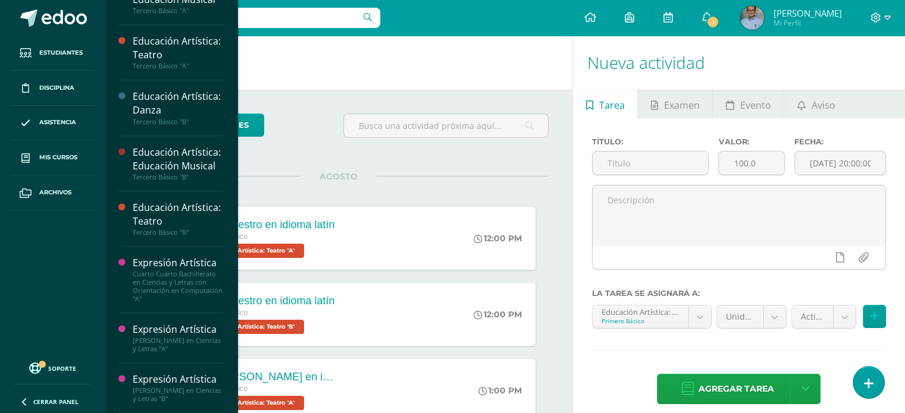
scroll to position [831, 0]
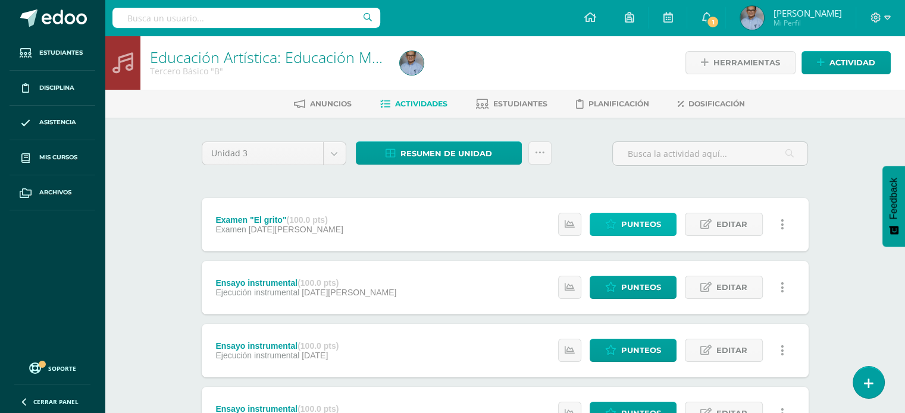
click at [635, 221] on span "Punteos" at bounding box center [641, 225] width 40 height 22
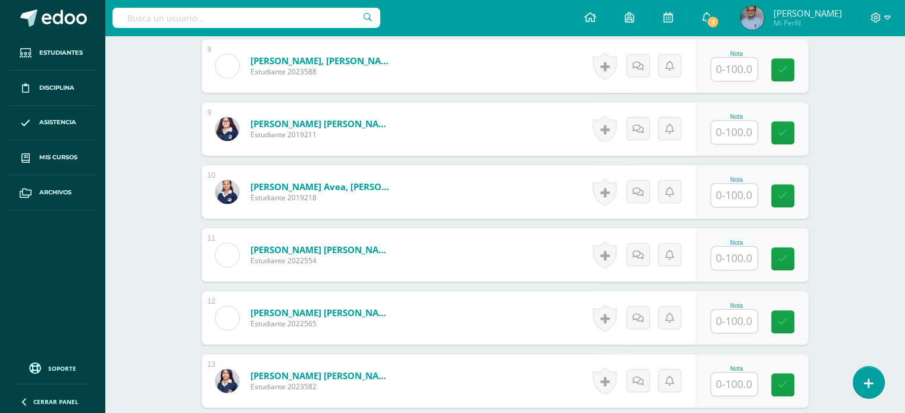
scroll to position [830, 0]
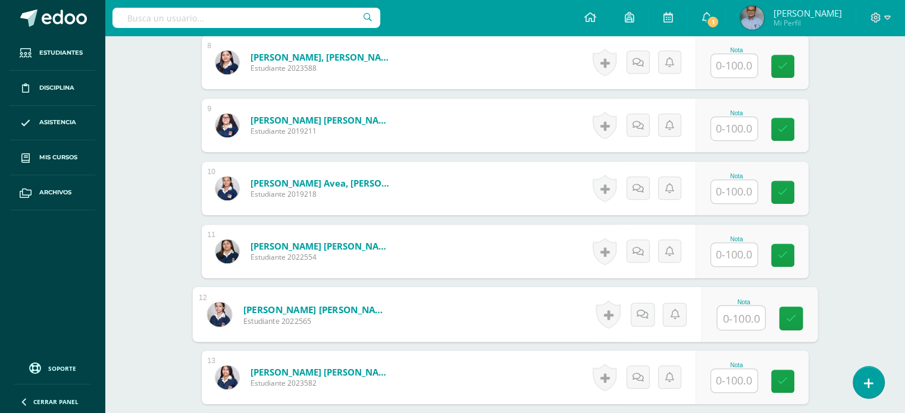
click at [741, 306] on input "text" at bounding box center [741, 318] width 48 height 24
type input "100"
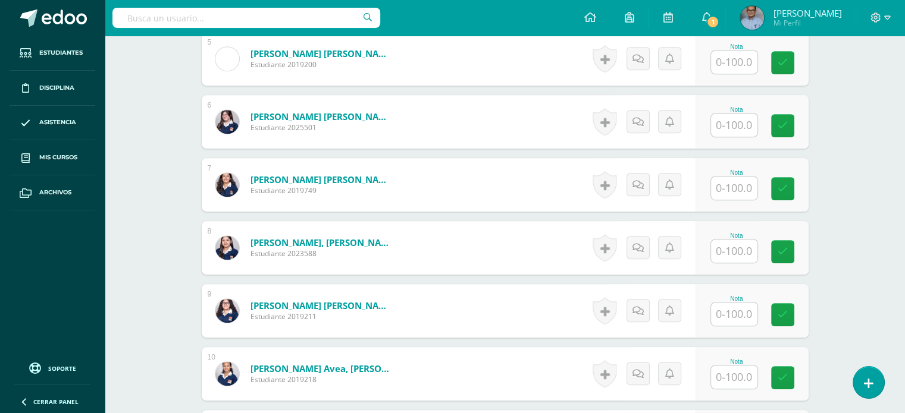
scroll to position [648, 0]
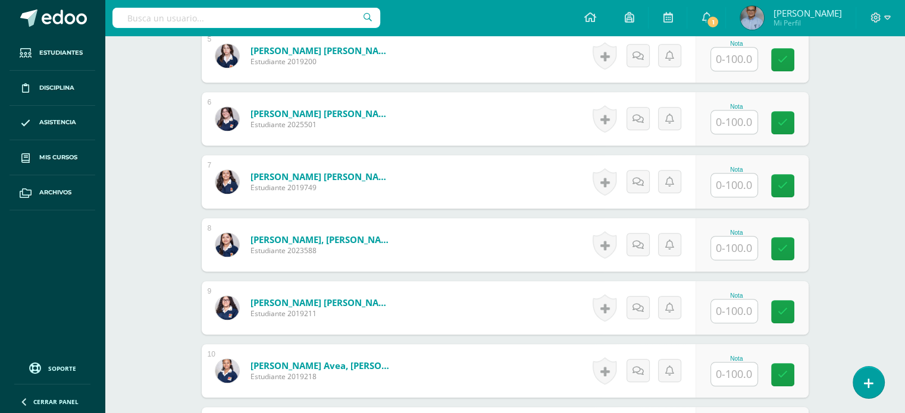
click at [725, 240] on input "text" at bounding box center [734, 248] width 46 height 23
click at [725, 240] on input "text" at bounding box center [741, 249] width 48 height 24
type input "100"
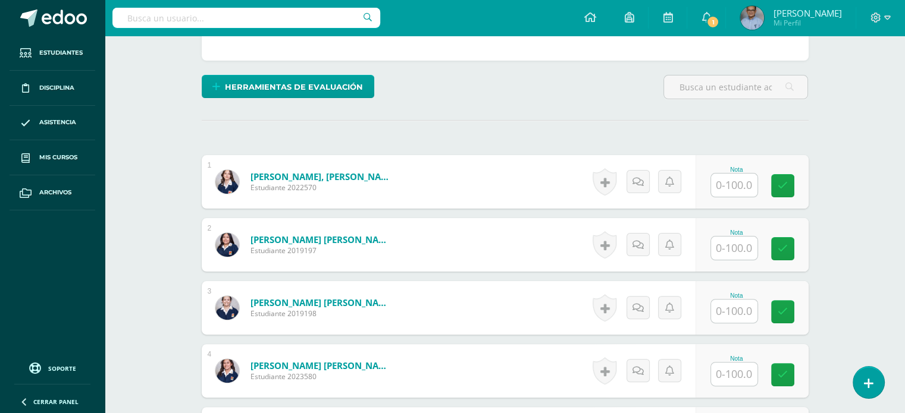
scroll to position [294, 0]
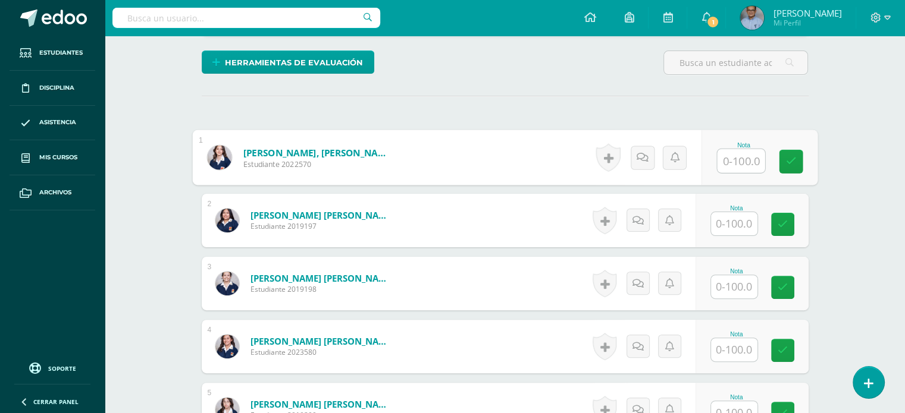
click at [748, 156] on input "text" at bounding box center [741, 161] width 48 height 24
type input "100"
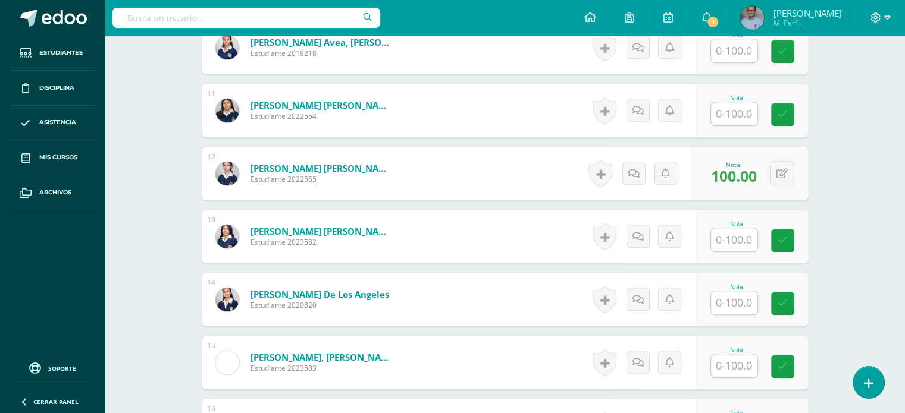
scroll to position [972, 0]
click at [737, 360] on input "text" at bounding box center [734, 365] width 46 height 23
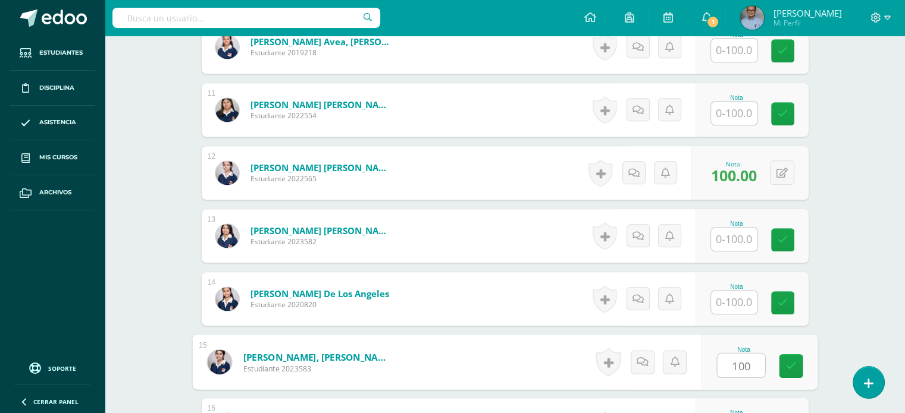
type input "100"
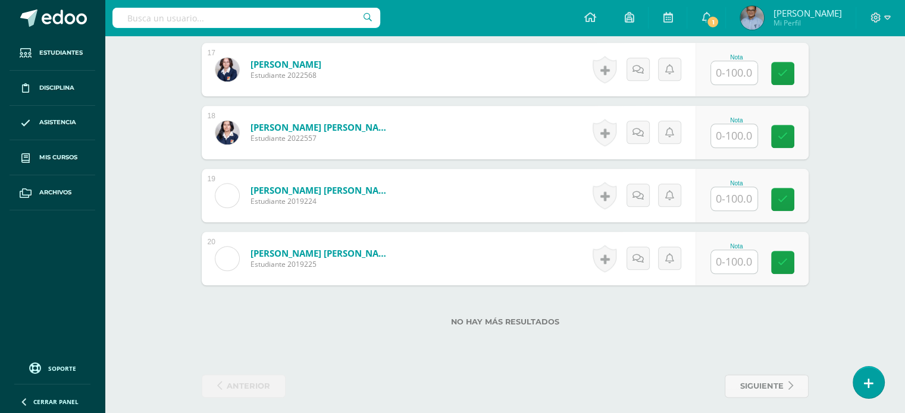
scroll to position [1398, 0]
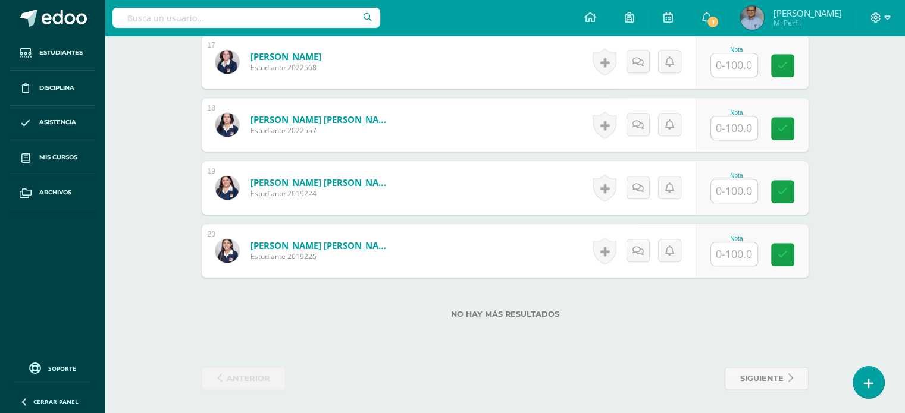
click at [745, 128] on input "text" at bounding box center [734, 128] width 46 height 23
type input "100"
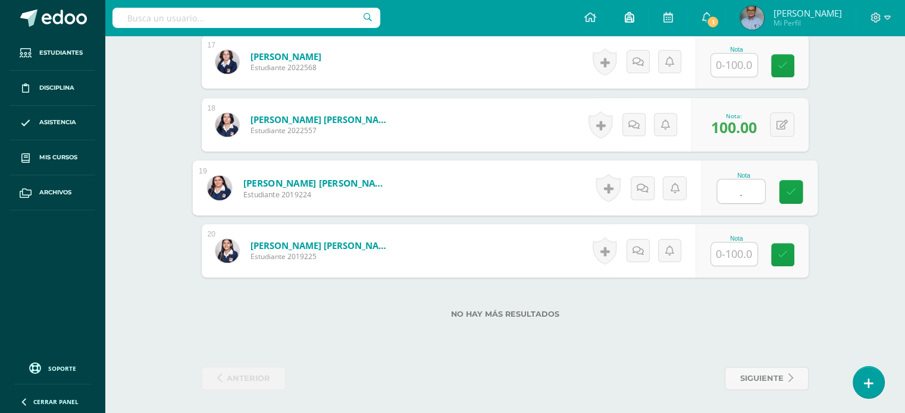
type input "."
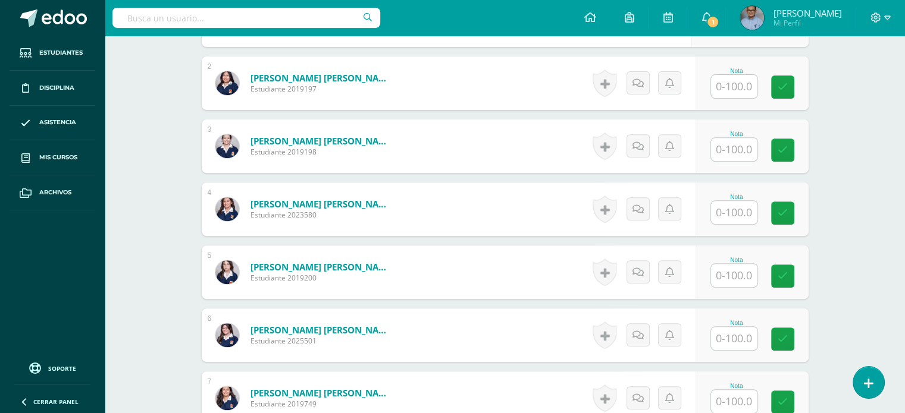
scroll to position [434, 0]
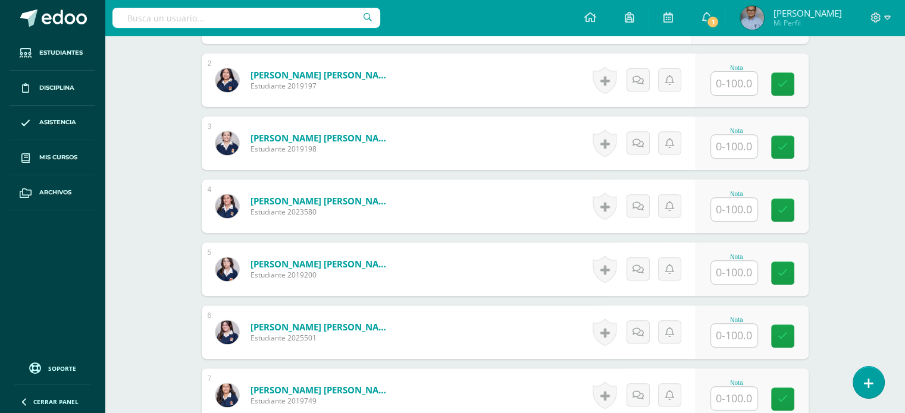
click at [730, 271] on input "text" at bounding box center [734, 272] width 46 height 23
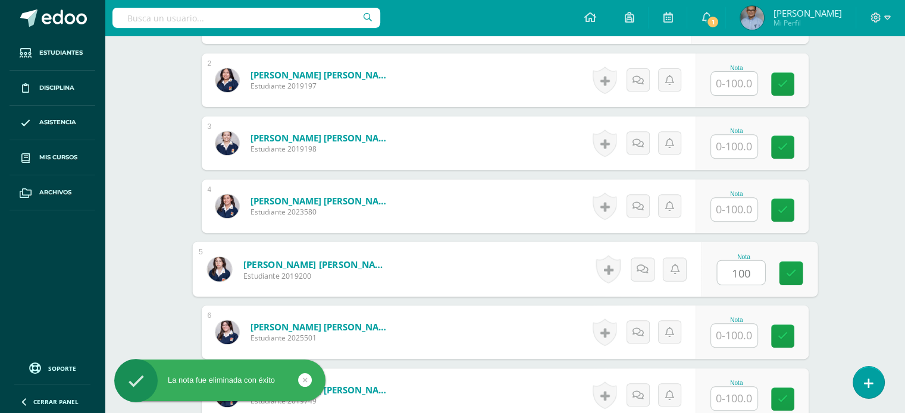
type input "100"
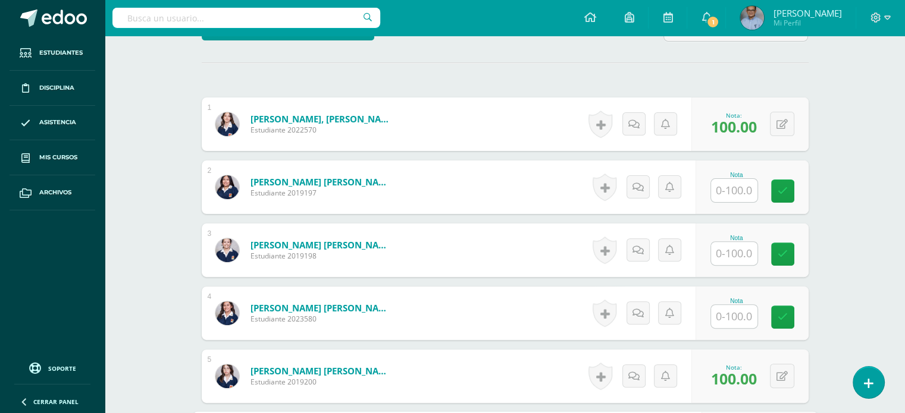
scroll to position [344, 0]
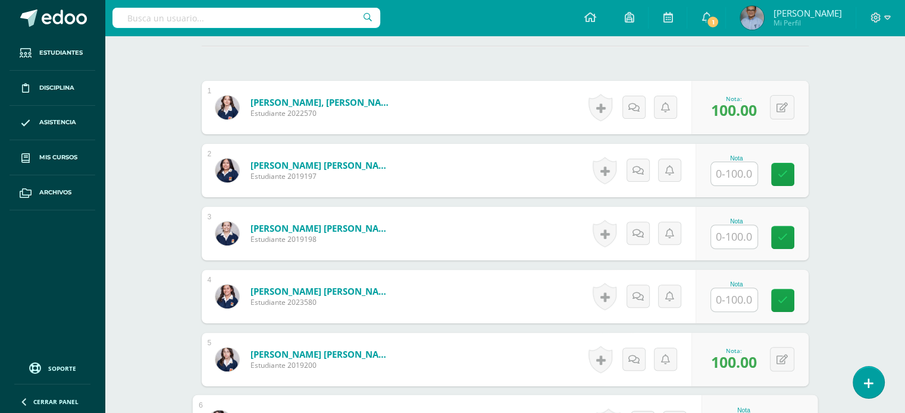
click at [747, 174] on input "text" at bounding box center [734, 173] width 46 height 23
type input "90"
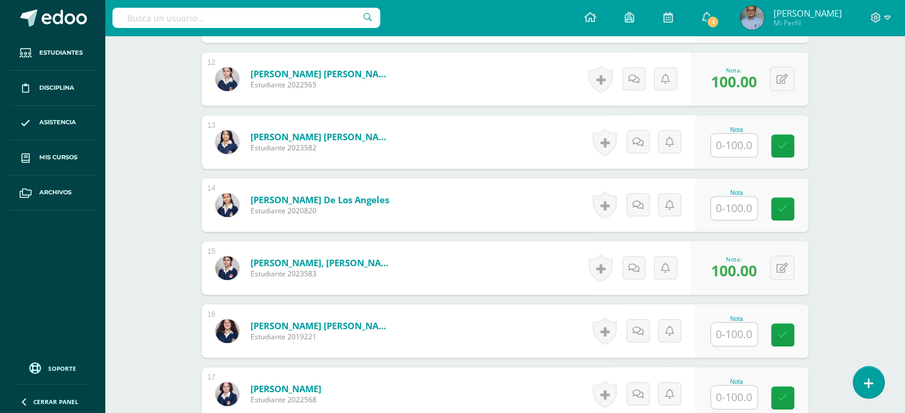
scroll to position [1064, 0]
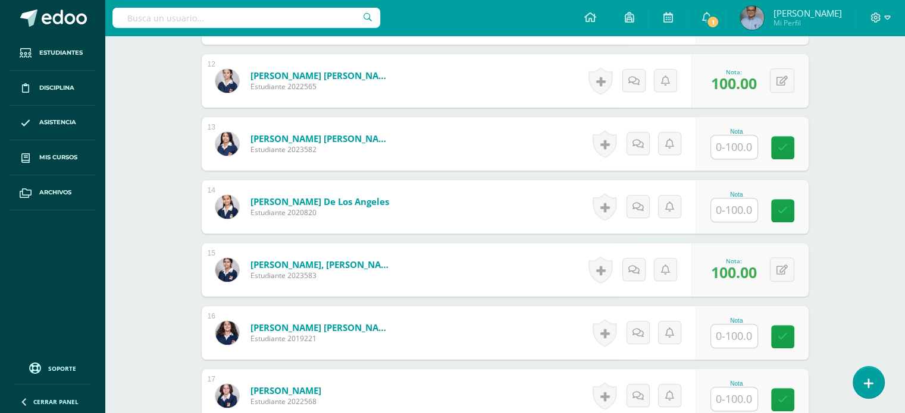
click at [747, 206] on input "text" at bounding box center [734, 210] width 46 height 23
type input "90"
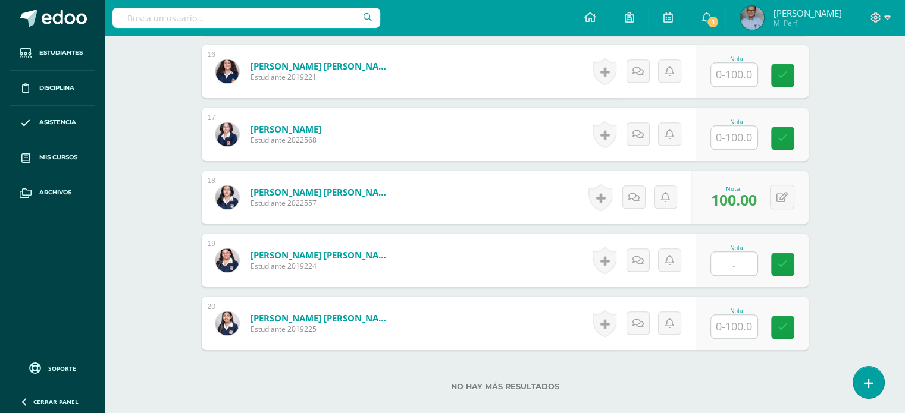
scroll to position [1320, 0]
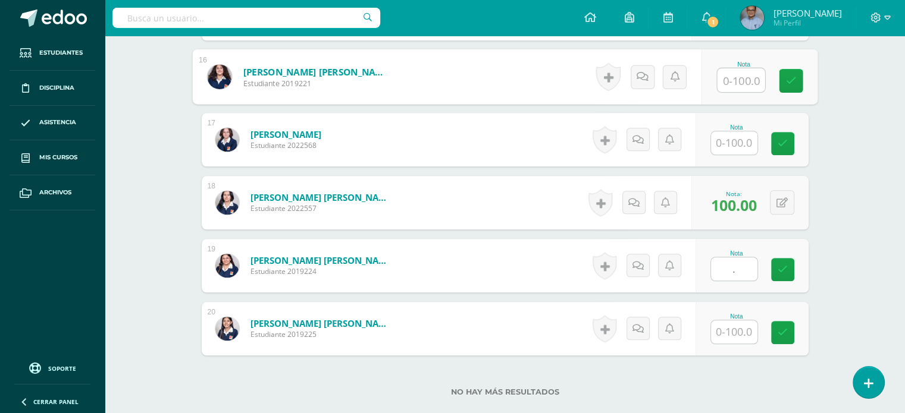
click at [732, 70] on input "text" at bounding box center [741, 80] width 48 height 24
type input "100"
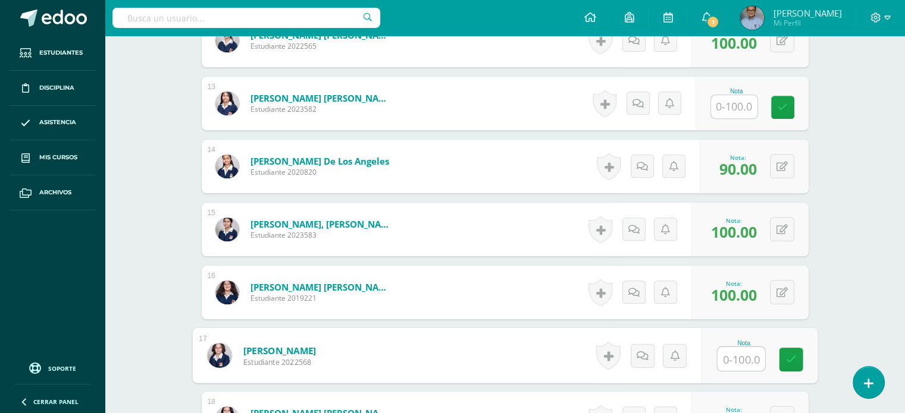
scroll to position [1103, 0]
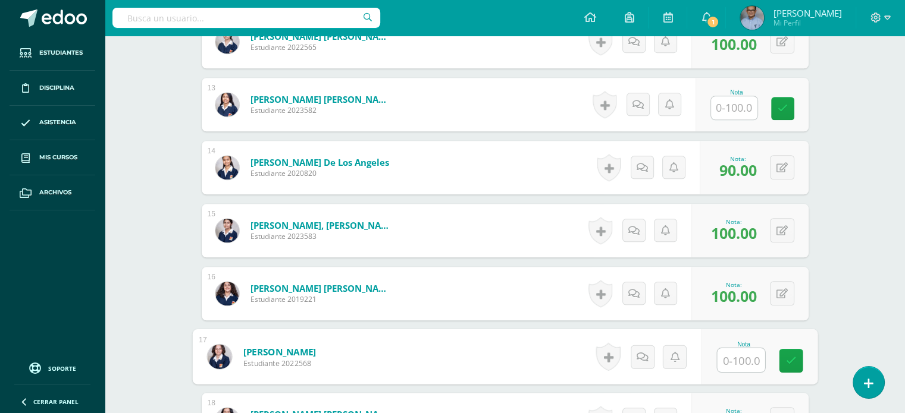
click at [729, 102] on input "text" at bounding box center [734, 107] width 46 height 23
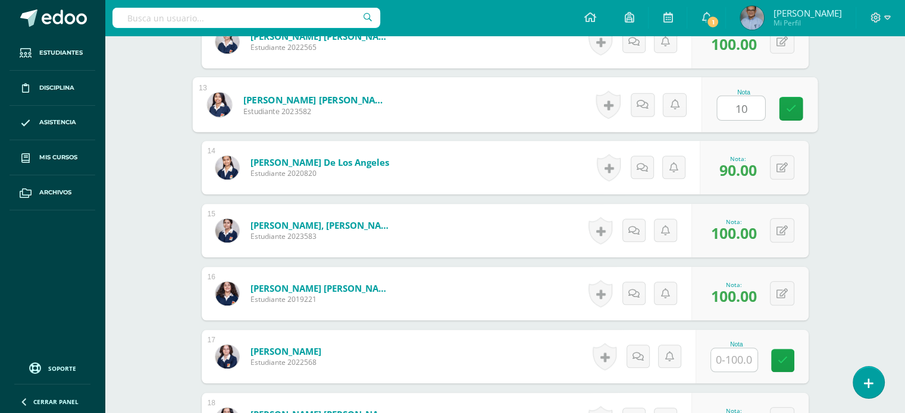
type input "100"
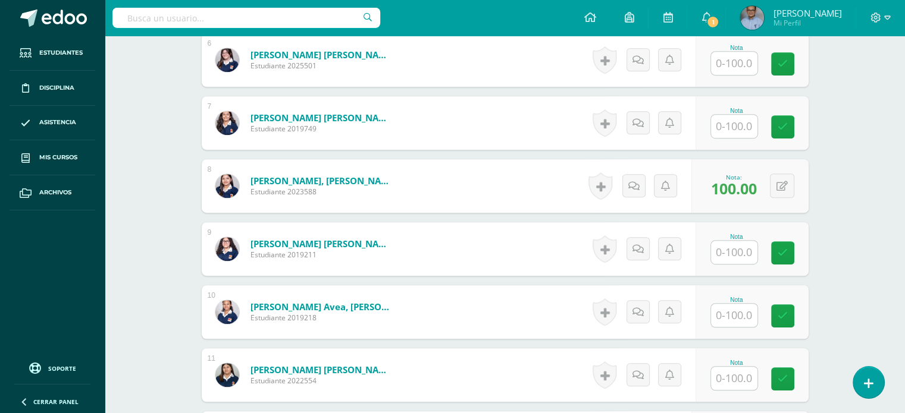
scroll to position [705, 0]
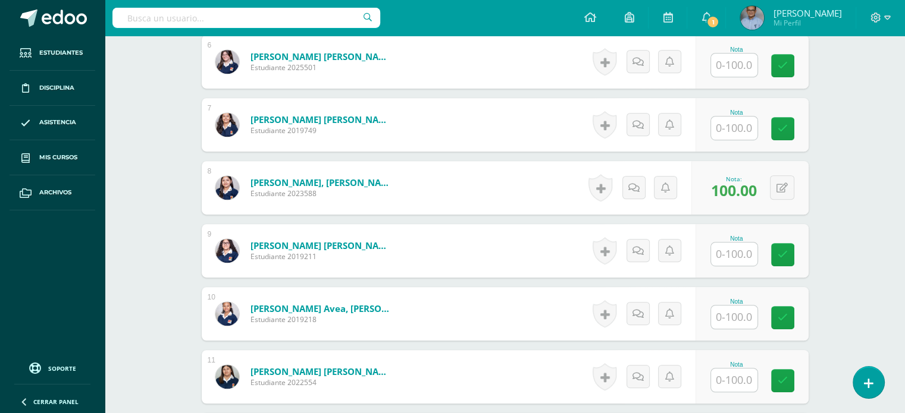
click at [737, 130] on input "text" at bounding box center [734, 128] width 46 height 23
type input "100"
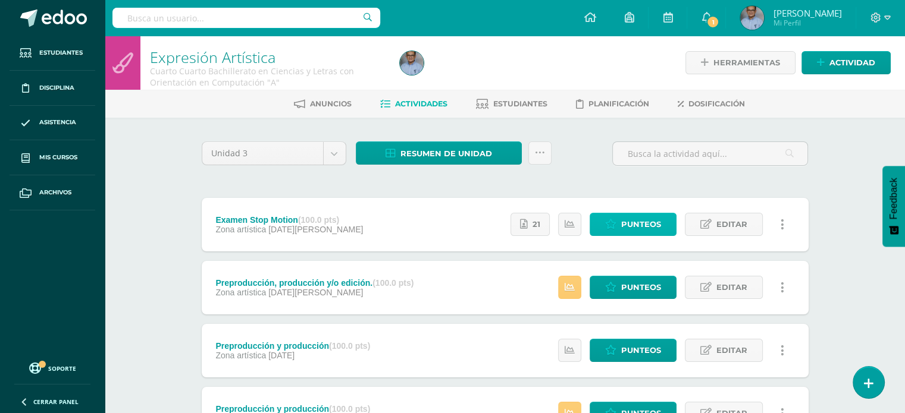
click at [642, 221] on span "Punteos" at bounding box center [641, 225] width 40 height 22
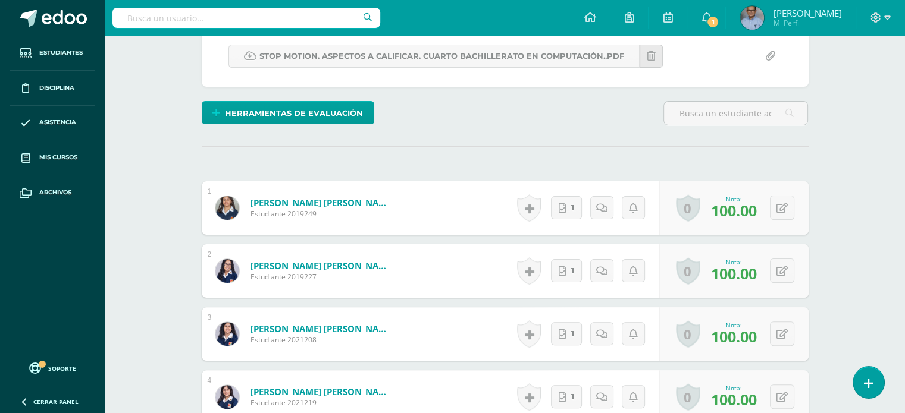
scroll to position [265, 0]
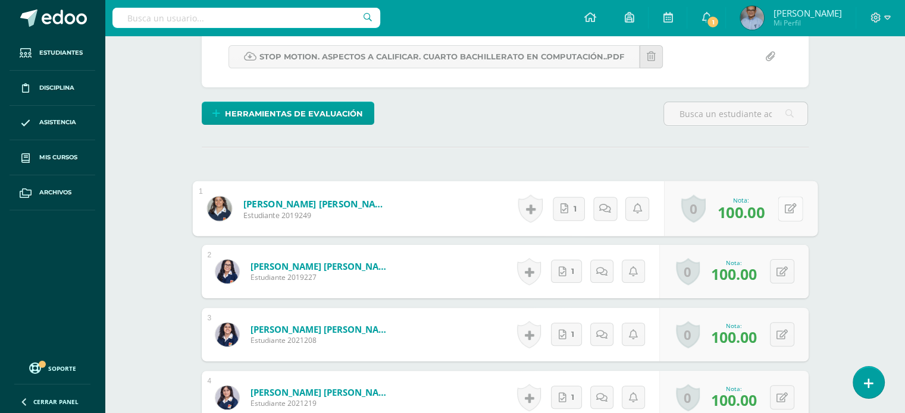
click at [780, 210] on button at bounding box center [789, 208] width 25 height 25
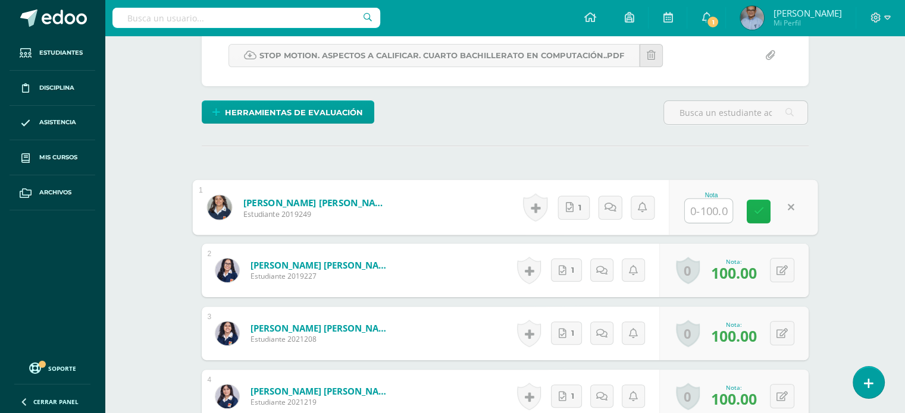
click at [758, 216] on link at bounding box center [758, 212] width 24 height 24
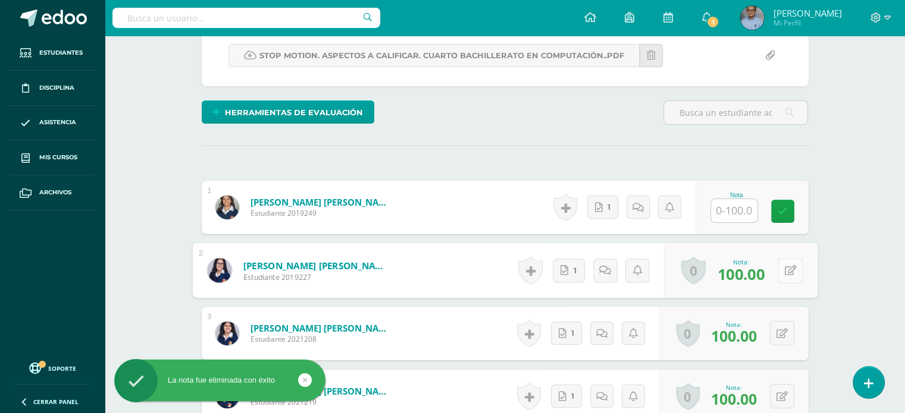
click at [784, 272] on icon at bounding box center [790, 270] width 12 height 10
type input "100.00"
click at [783, 272] on icon at bounding box center [781, 271] width 11 height 10
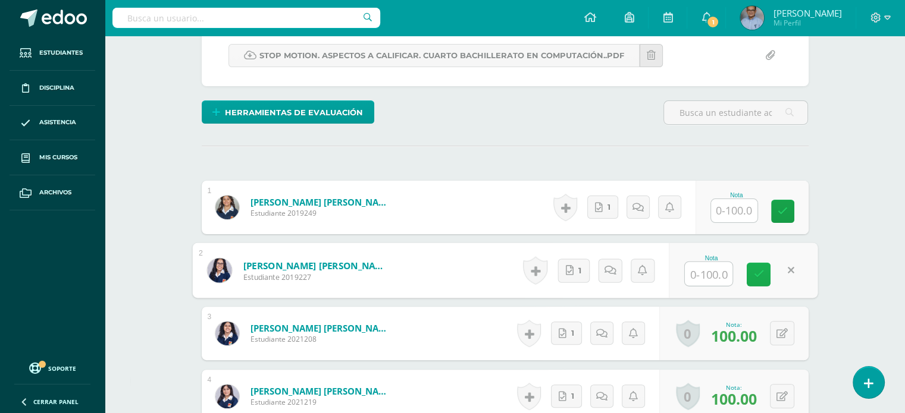
click at [756, 275] on icon at bounding box center [758, 274] width 11 height 10
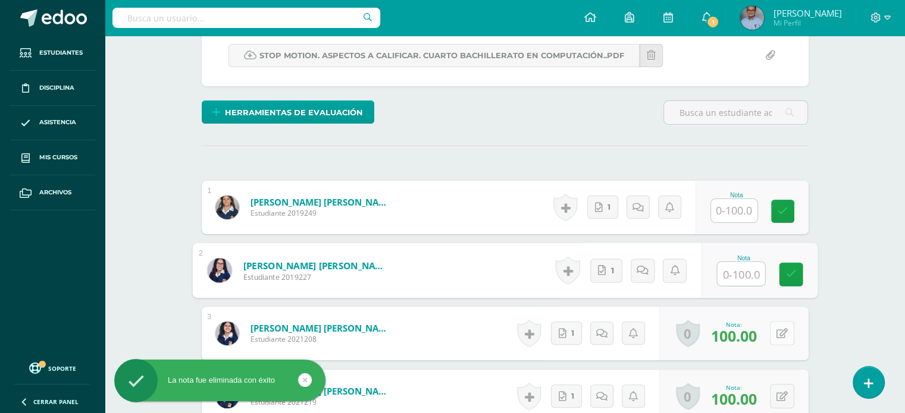
click at [785, 337] on icon at bounding box center [781, 334] width 11 height 10
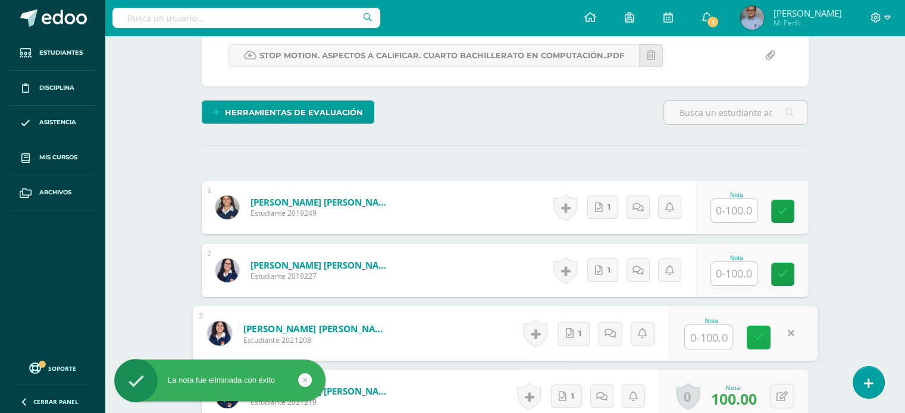
click at [752, 337] on link at bounding box center [758, 338] width 24 height 24
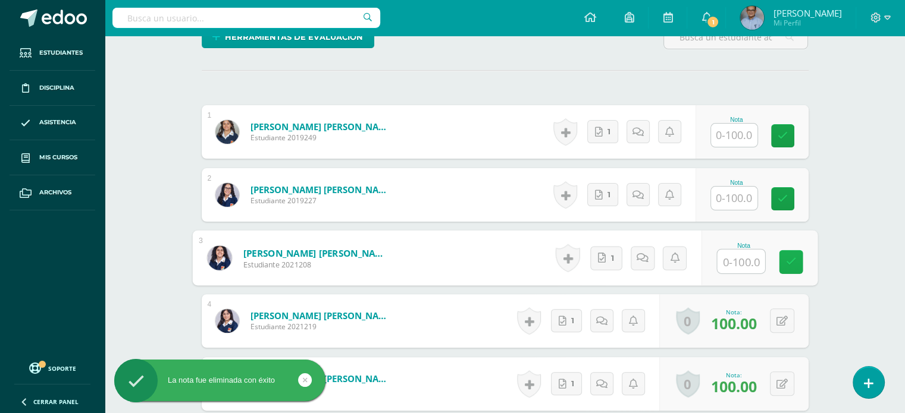
scroll to position [343, 0]
click at [781, 320] on icon at bounding box center [781, 321] width 11 height 10
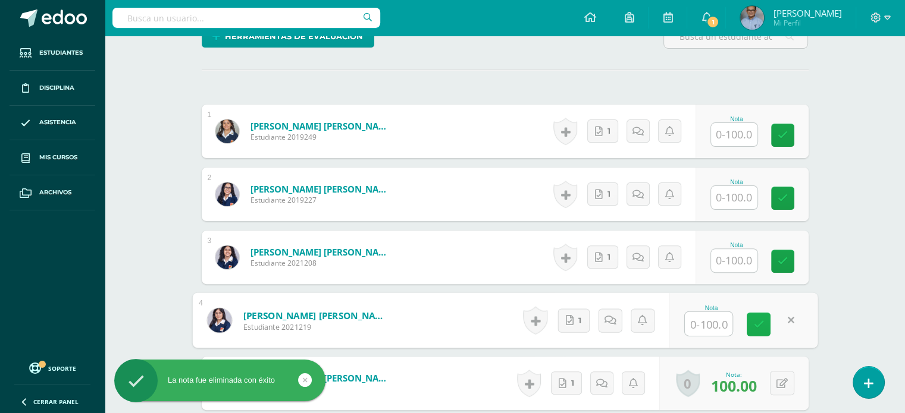
click at [761, 326] on icon at bounding box center [758, 324] width 11 height 10
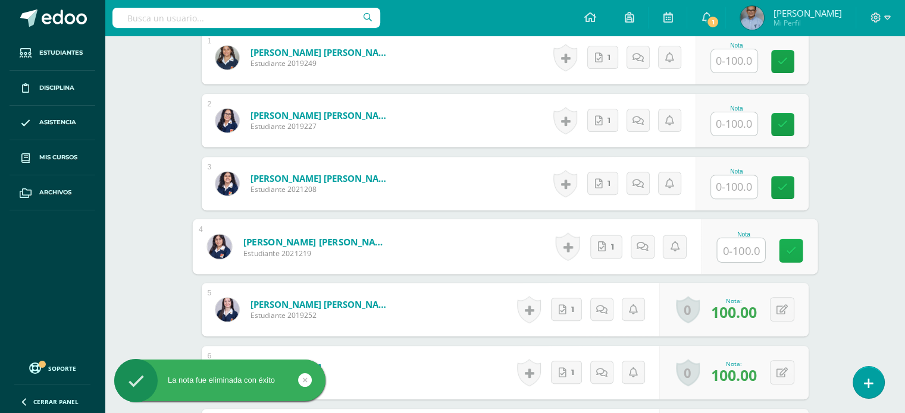
scroll to position [419, 0]
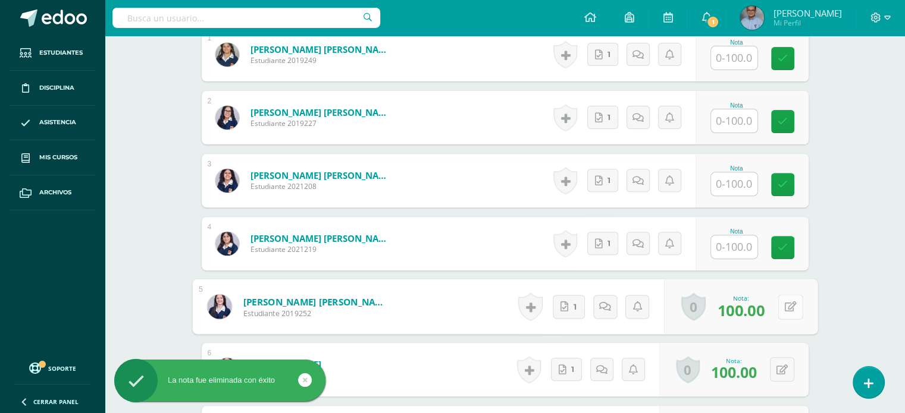
click at [778, 305] on button at bounding box center [789, 306] width 25 height 25
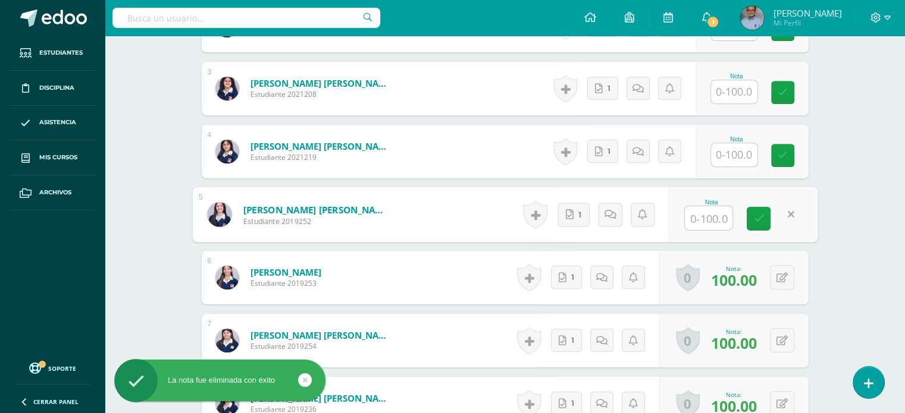
scroll to position [512, 0]
click at [759, 223] on link at bounding box center [758, 218] width 24 height 24
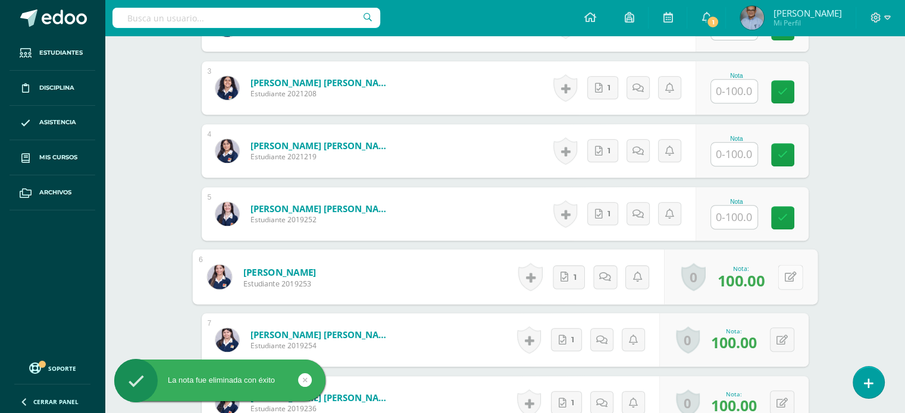
click at [784, 281] on button at bounding box center [789, 277] width 25 height 25
click at [746, 281] on link at bounding box center [758, 281] width 24 height 24
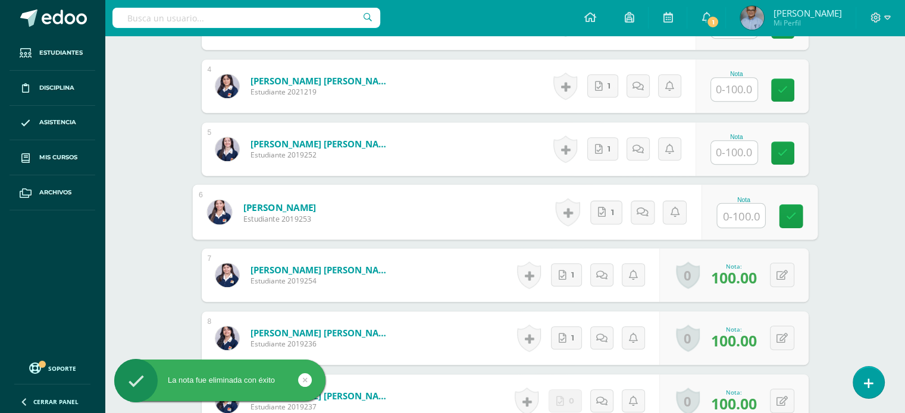
scroll to position [577, 0]
click at [780, 267] on button at bounding box center [782, 274] width 24 height 24
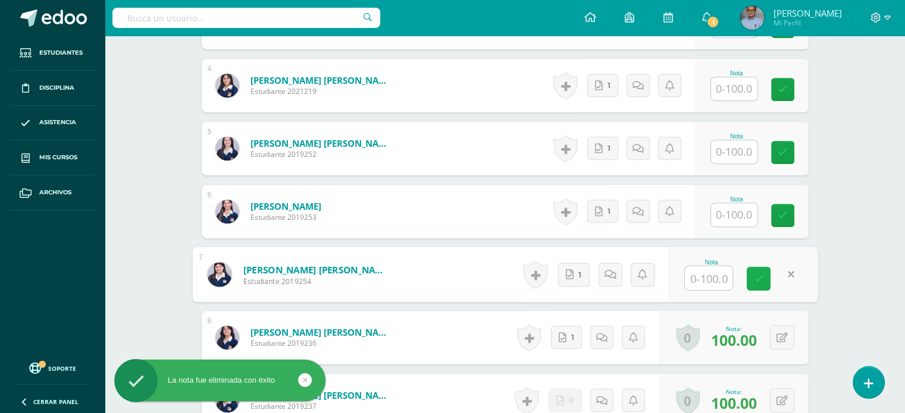
click at [766, 275] on link at bounding box center [758, 279] width 24 height 24
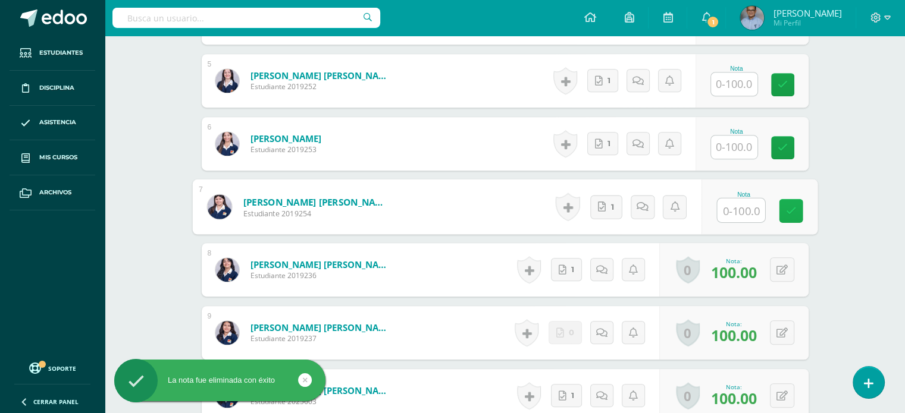
scroll to position [646, 0]
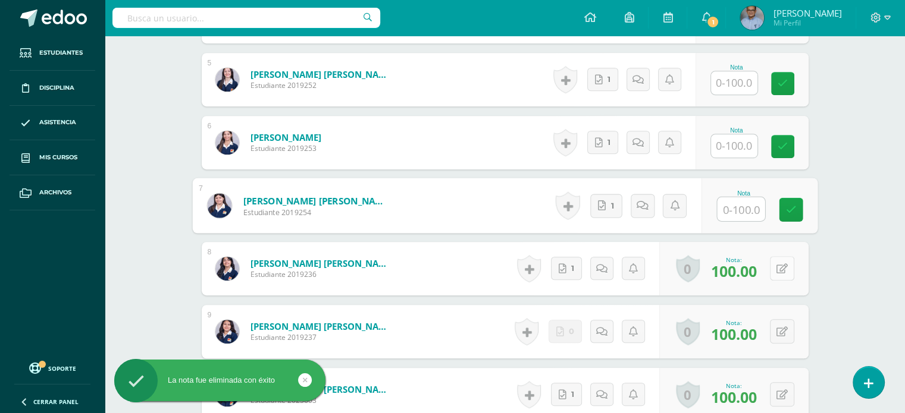
click at [774, 271] on button at bounding box center [782, 268] width 24 height 24
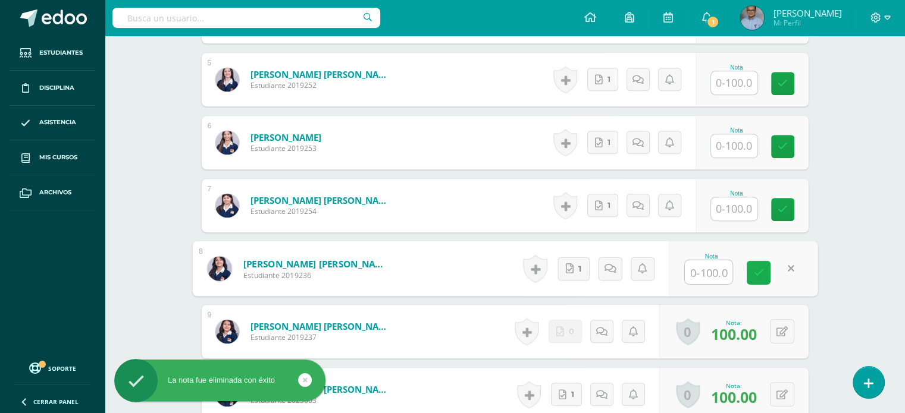
click at [752, 280] on link at bounding box center [758, 273] width 24 height 24
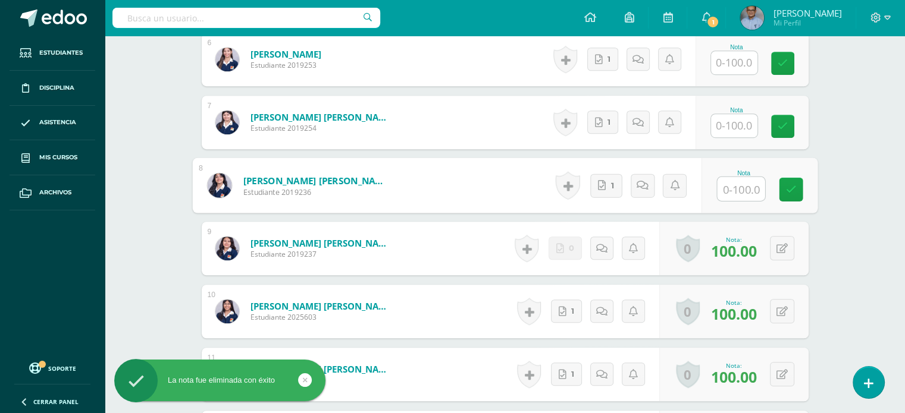
scroll to position [731, 0]
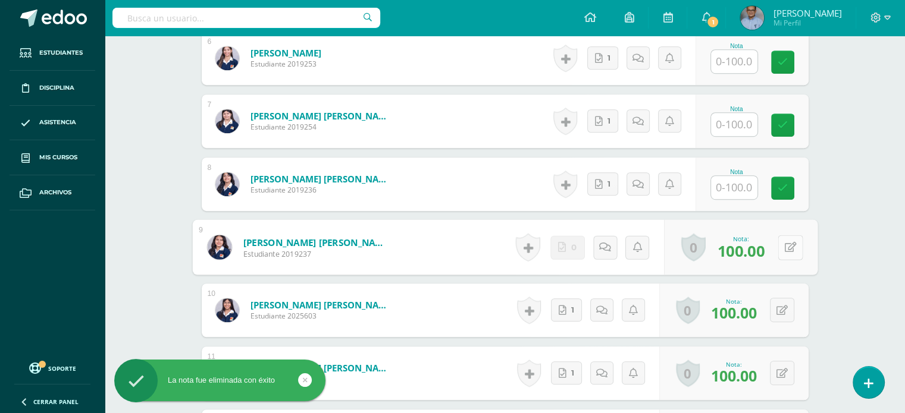
click at [785, 249] on icon at bounding box center [790, 247] width 12 height 10
click at [755, 252] on icon at bounding box center [758, 251] width 11 height 10
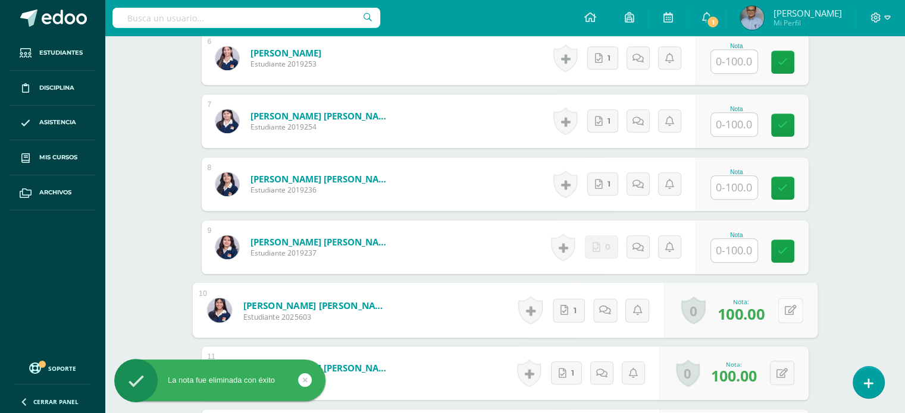
click at [784, 313] on icon at bounding box center [790, 310] width 12 height 10
click at [752, 316] on link at bounding box center [758, 315] width 24 height 24
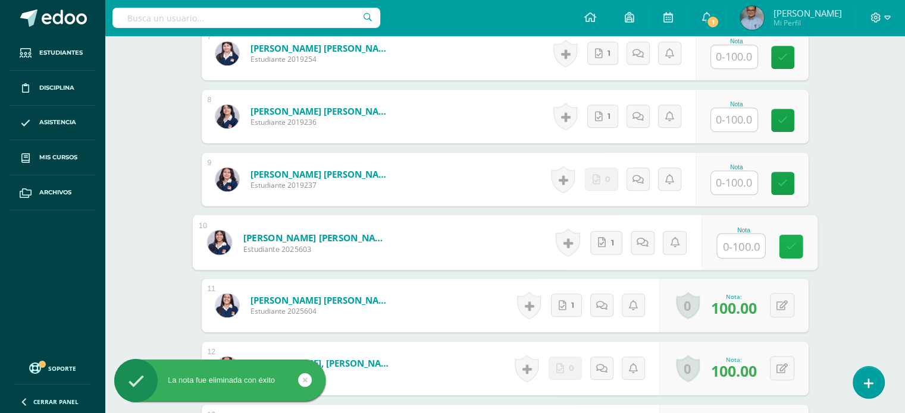
scroll to position [809, 0]
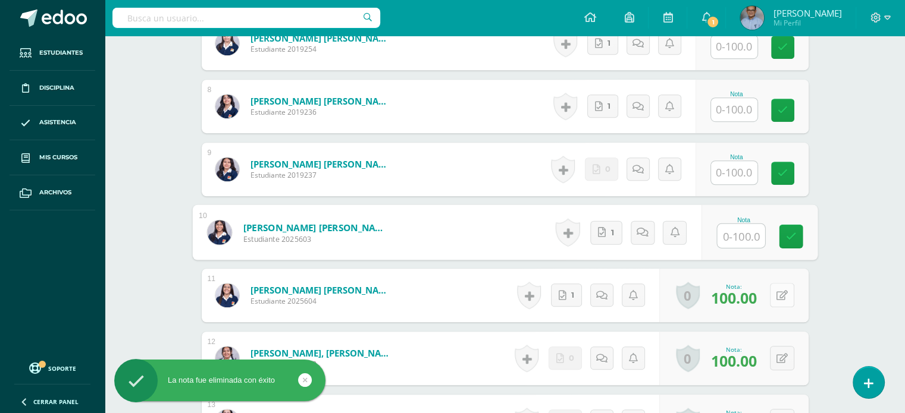
click at [777, 289] on button at bounding box center [782, 295] width 24 height 24
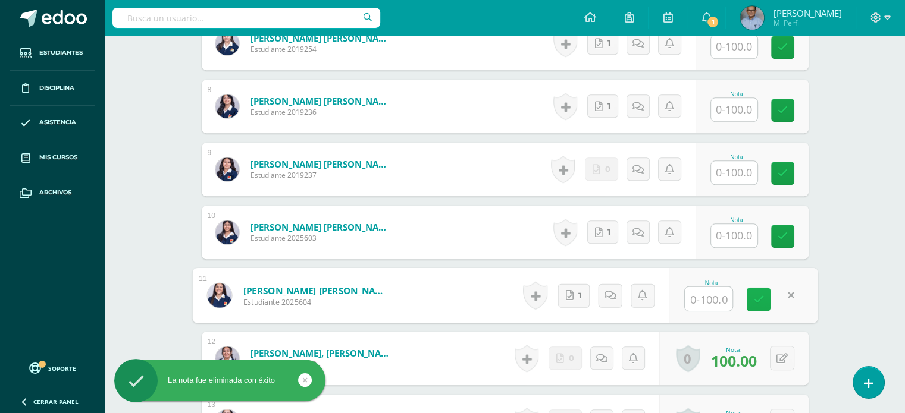
click at [762, 307] on link at bounding box center [758, 300] width 24 height 24
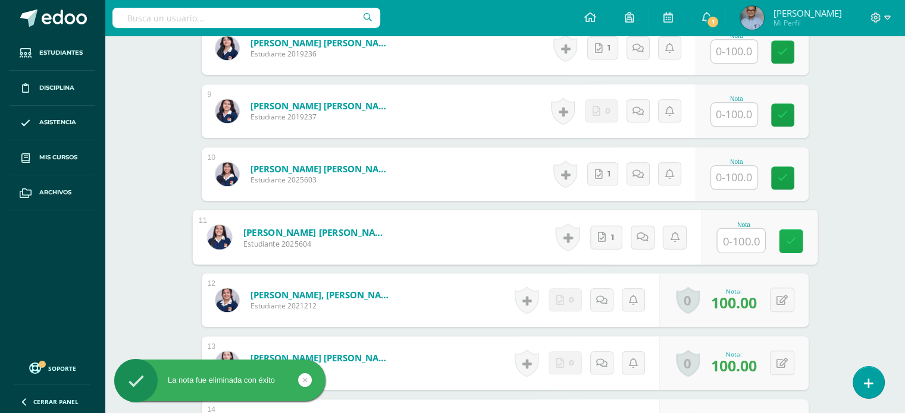
scroll to position [873, 0]
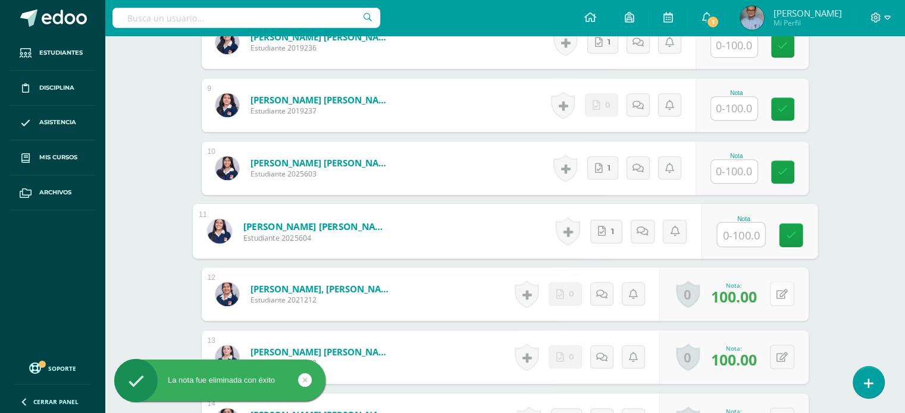
click at [777, 292] on button at bounding box center [782, 294] width 24 height 24
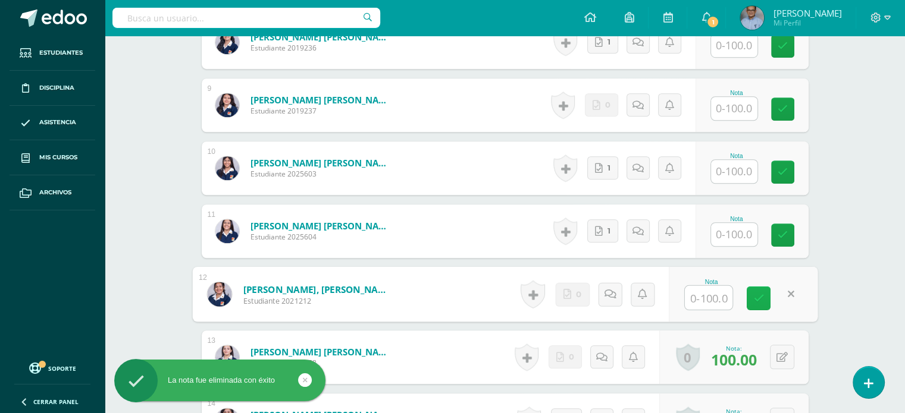
click at [760, 295] on icon at bounding box center [758, 298] width 11 height 10
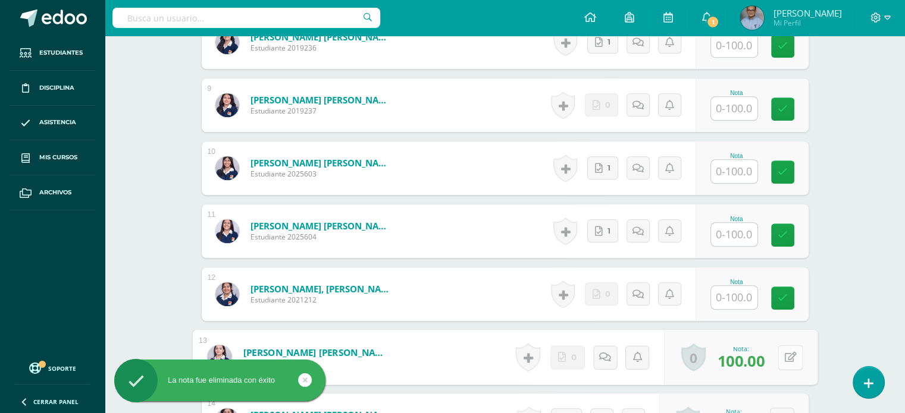
click at [778, 356] on button at bounding box center [789, 357] width 25 height 25
click at [755, 362] on icon at bounding box center [758, 361] width 11 height 10
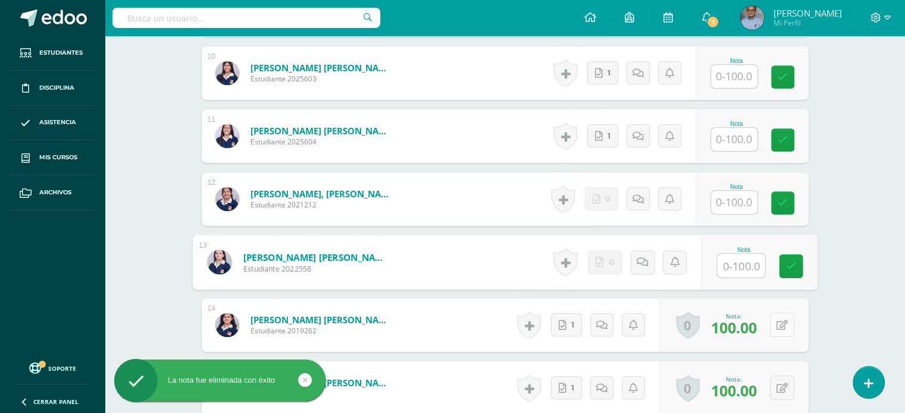
scroll to position [974, 0]
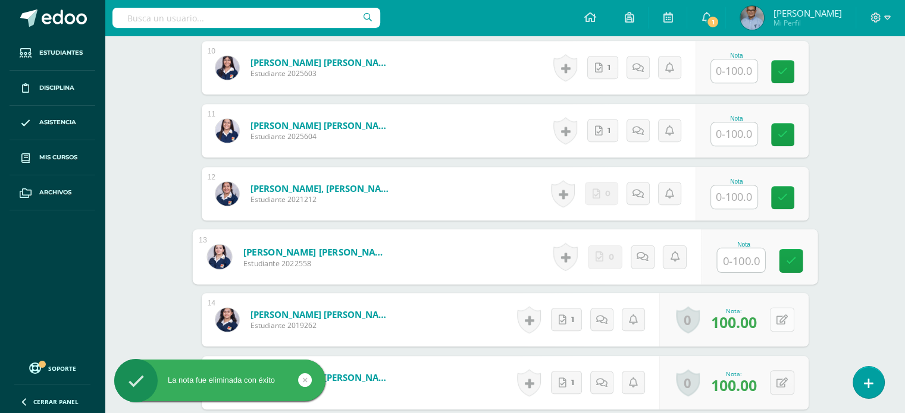
click at [778, 315] on button at bounding box center [782, 319] width 24 height 24
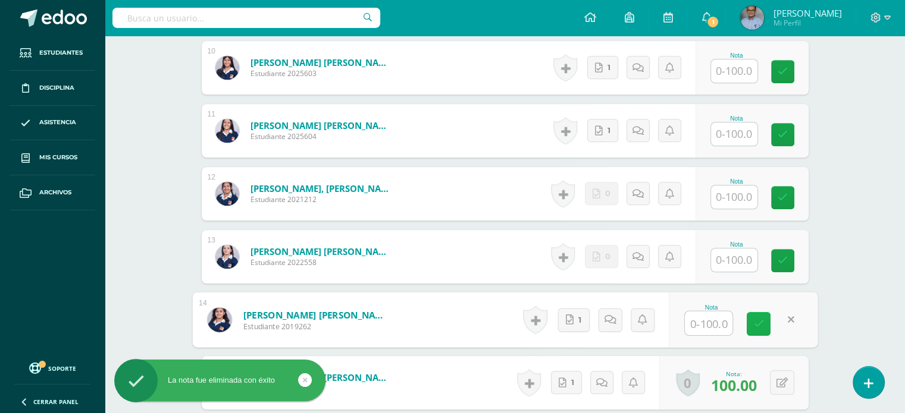
click at [759, 326] on icon at bounding box center [758, 324] width 11 height 10
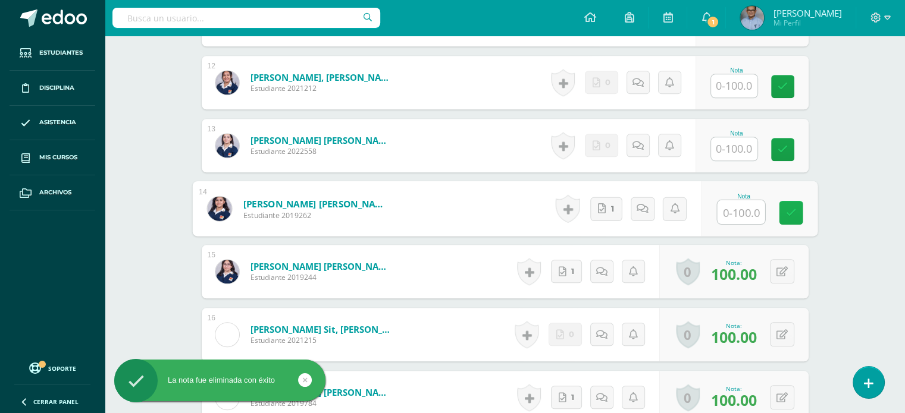
scroll to position [1085, 0]
click at [778, 268] on button at bounding box center [782, 271] width 24 height 24
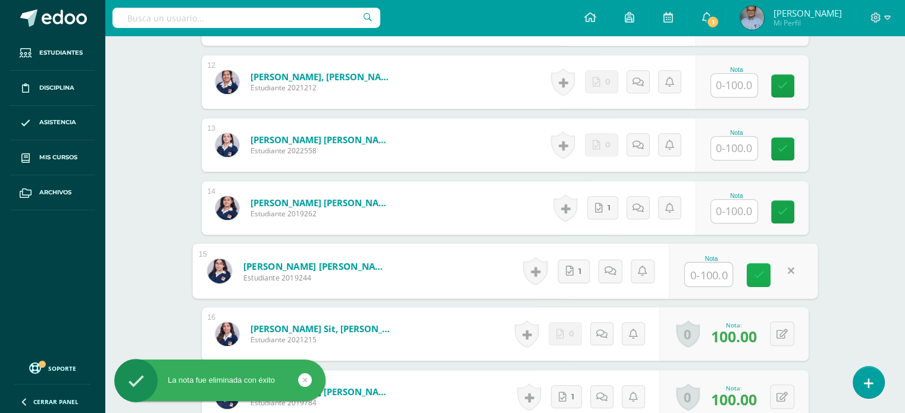
click at [758, 273] on icon at bounding box center [758, 275] width 11 height 10
click at [758, 273] on input "text" at bounding box center [741, 275] width 48 height 24
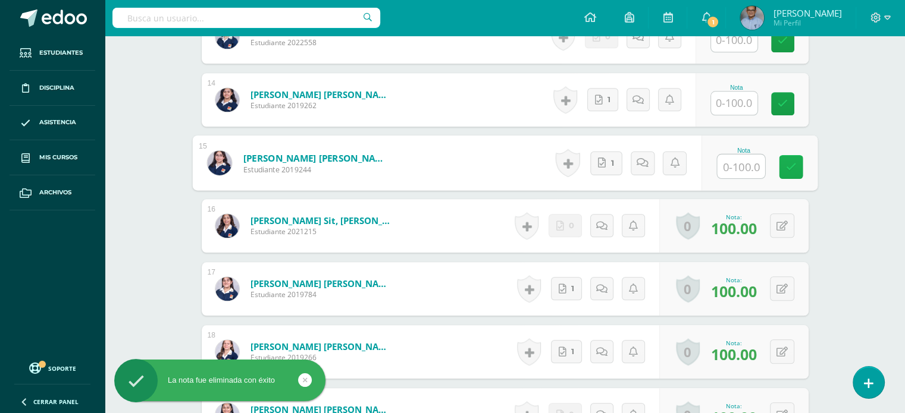
scroll to position [1195, 0]
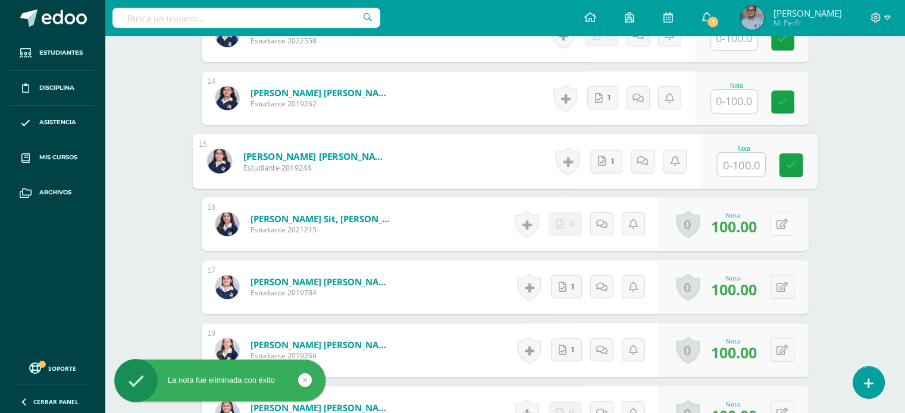
click at [774, 225] on button at bounding box center [782, 224] width 24 height 24
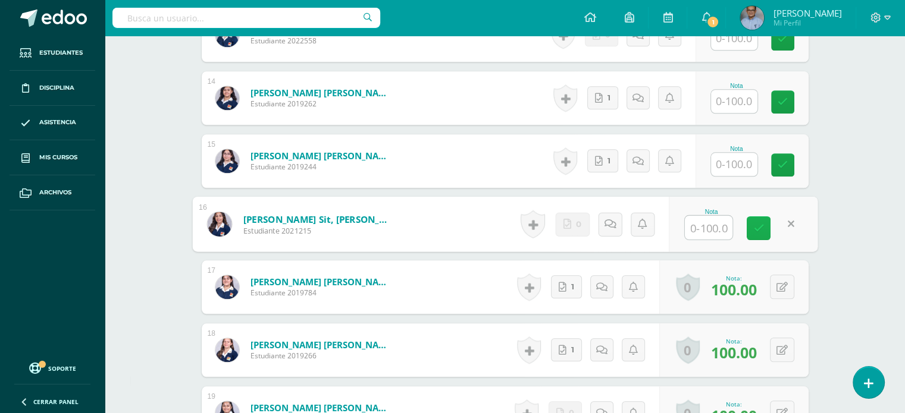
click at [759, 227] on icon at bounding box center [758, 228] width 11 height 10
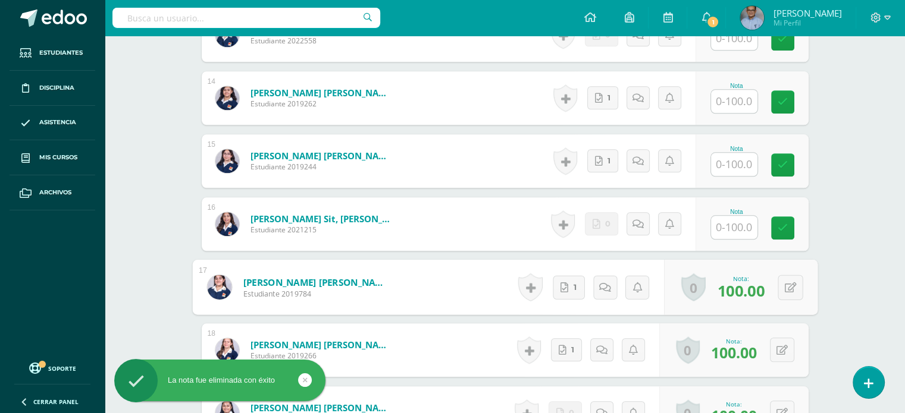
click at [776, 288] on div "0 Logros Logros obtenidos Aún no hay logros agregados Nota: 100.00" at bounding box center [740, 287] width 153 height 55
click at [776, 288] on div "0 Logros Logros obtenidos Aún no hay logros agregados Nota: 100.00" at bounding box center [733, 287] width 149 height 54
click at [795, 288] on icon at bounding box center [790, 287] width 12 height 10
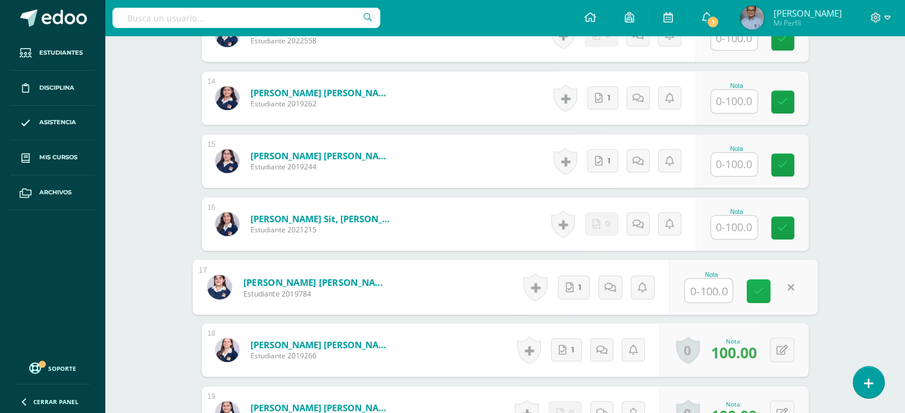
click at [756, 294] on icon at bounding box center [758, 291] width 11 height 10
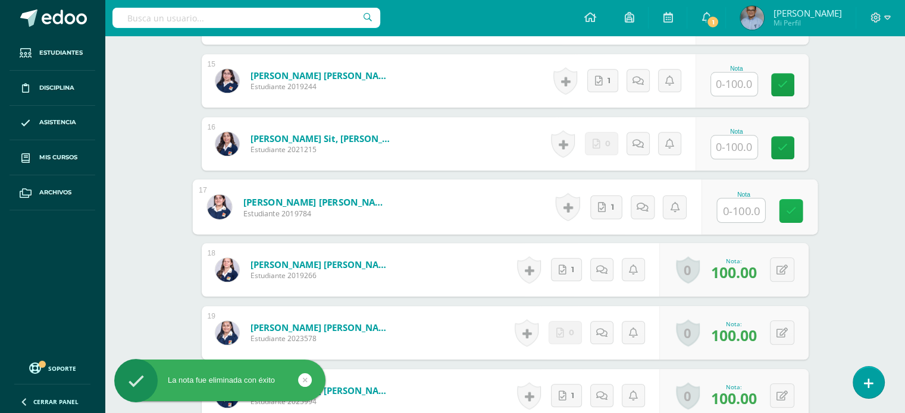
scroll to position [1283, 0]
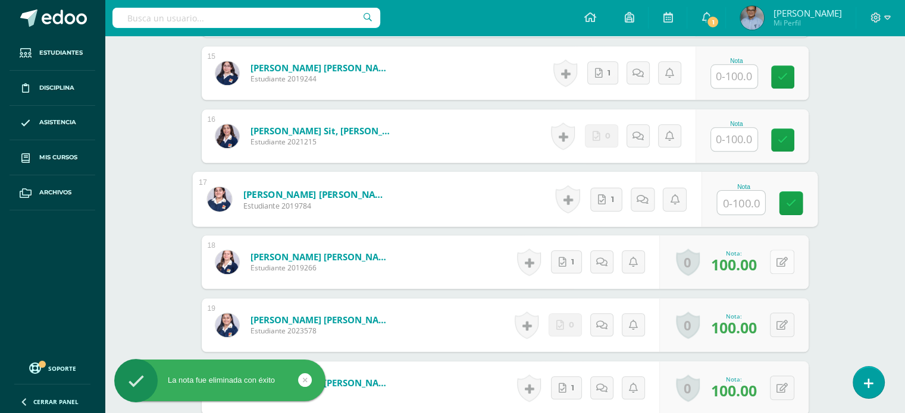
click at [778, 260] on button at bounding box center [782, 262] width 24 height 24
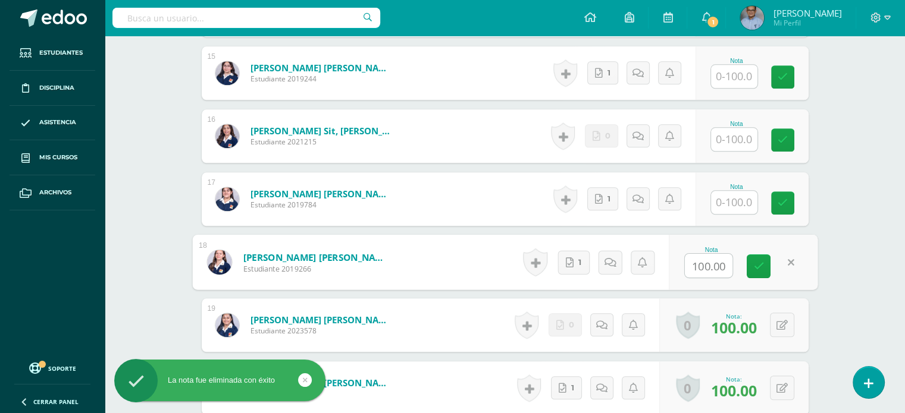
type input "0"
click at [756, 266] on icon at bounding box center [758, 266] width 11 height 10
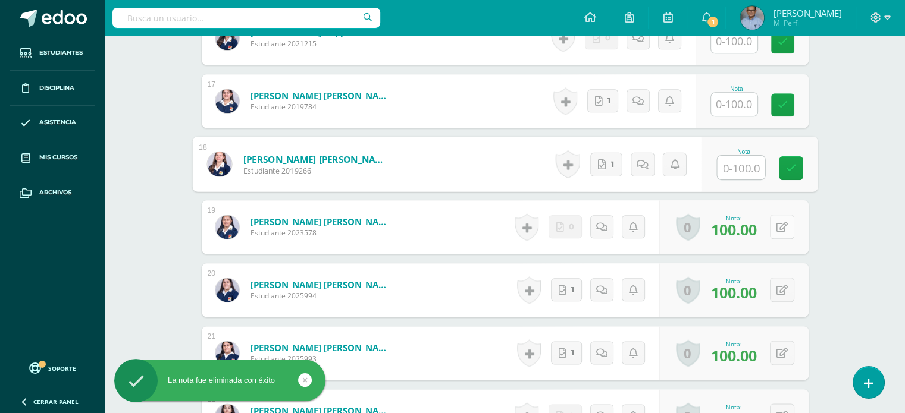
click at [779, 230] on button at bounding box center [782, 227] width 24 height 24
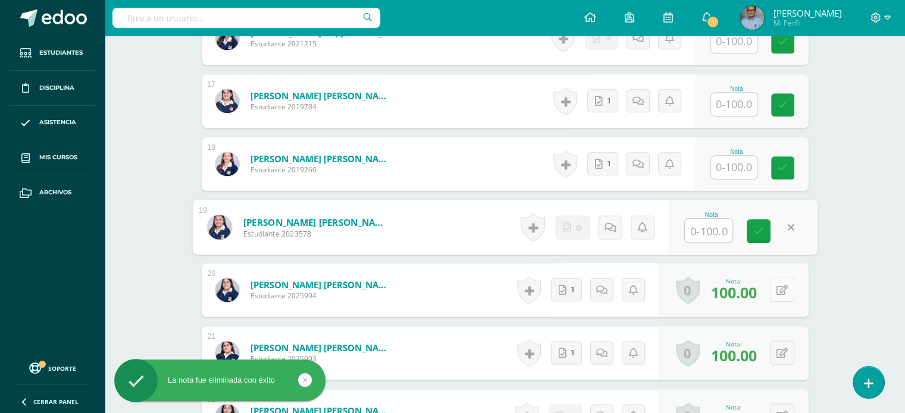
click at [783, 289] on icon at bounding box center [781, 290] width 11 height 10
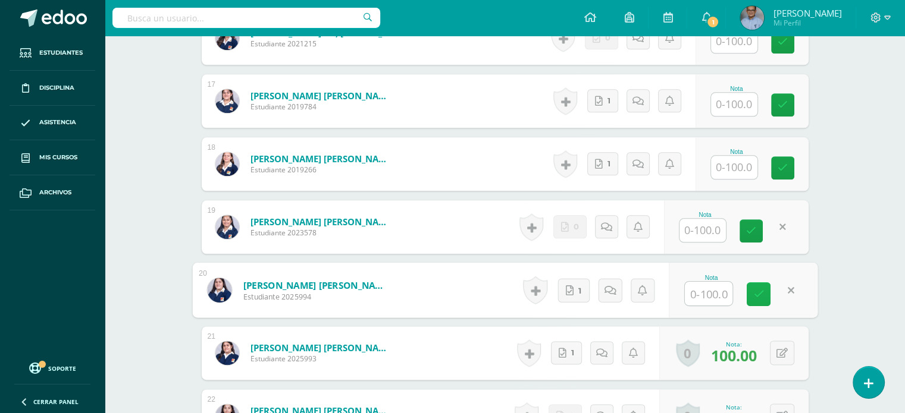
click at [756, 296] on icon at bounding box center [758, 294] width 11 height 10
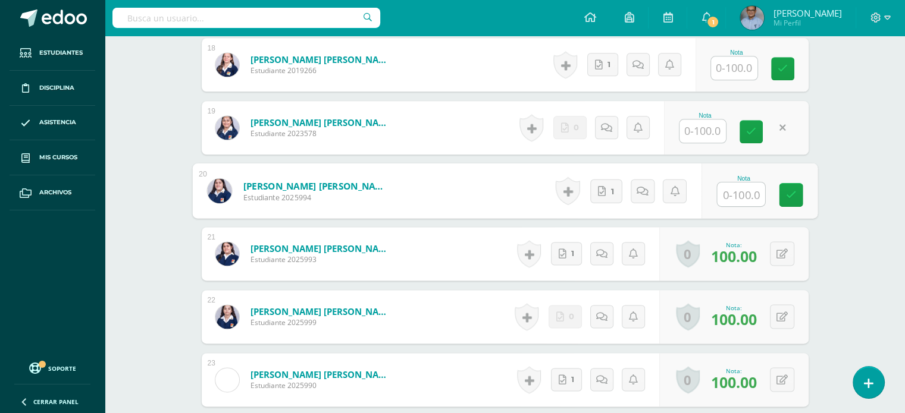
scroll to position [1481, 0]
click at [777, 246] on button at bounding box center [782, 253] width 24 height 24
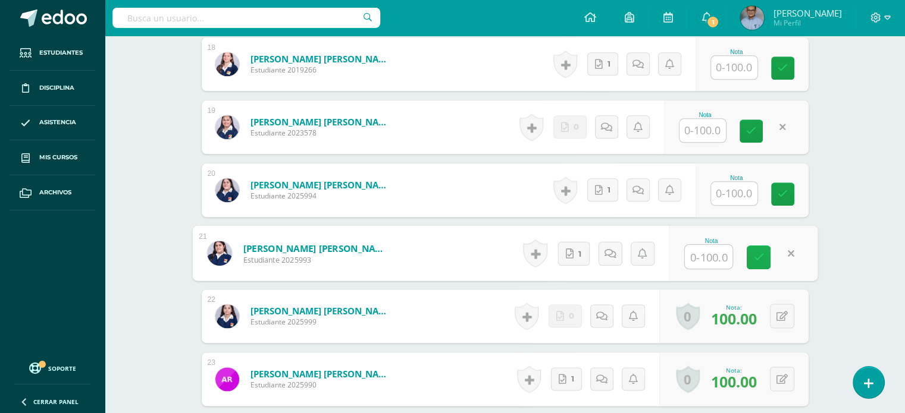
click at [749, 261] on link at bounding box center [758, 258] width 24 height 24
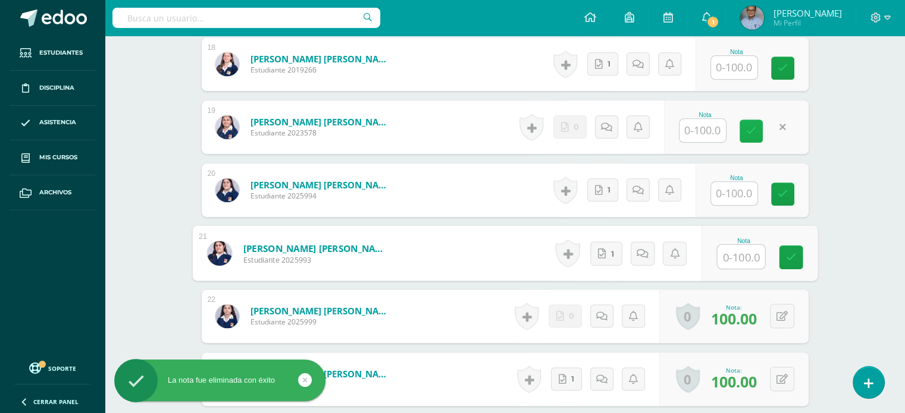
click at [744, 136] on link at bounding box center [750, 131] width 23 height 23
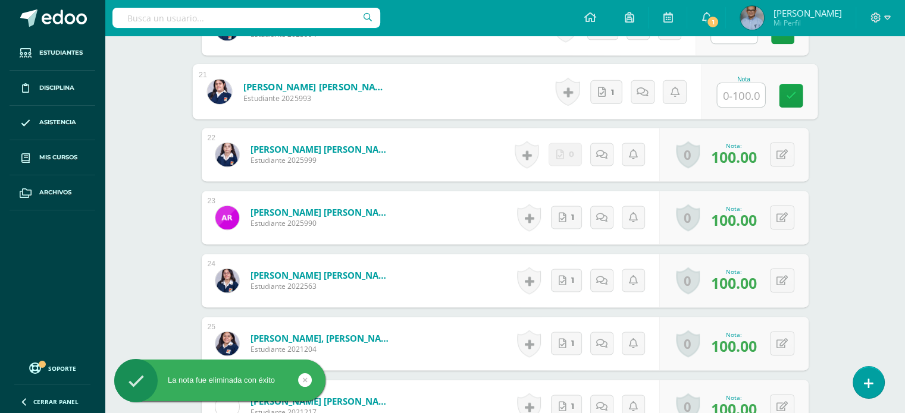
scroll to position [1646, 0]
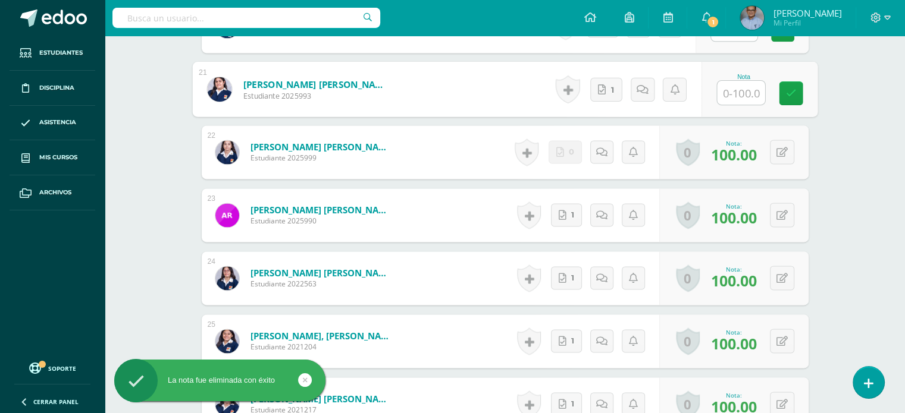
click at [776, 164] on div "0 Logros Logros obtenidos Aún no hay logros agregados Nota: 100.00" at bounding box center [733, 152] width 149 height 54
click at [784, 156] on icon at bounding box center [781, 152] width 11 height 10
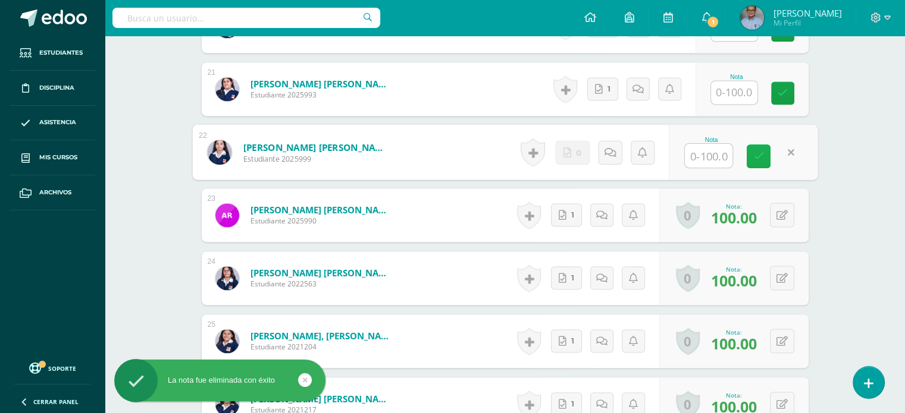
click at [753, 158] on icon at bounding box center [758, 156] width 11 height 10
click at [784, 218] on icon at bounding box center [781, 216] width 11 height 10
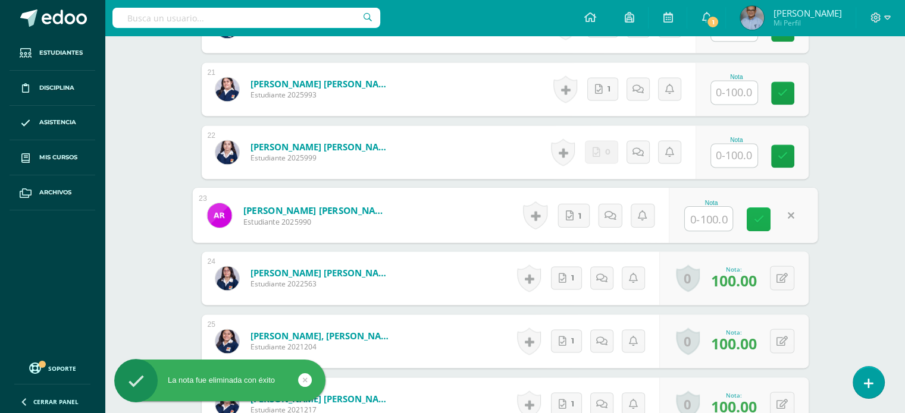
click at [752, 224] on link at bounding box center [758, 220] width 24 height 24
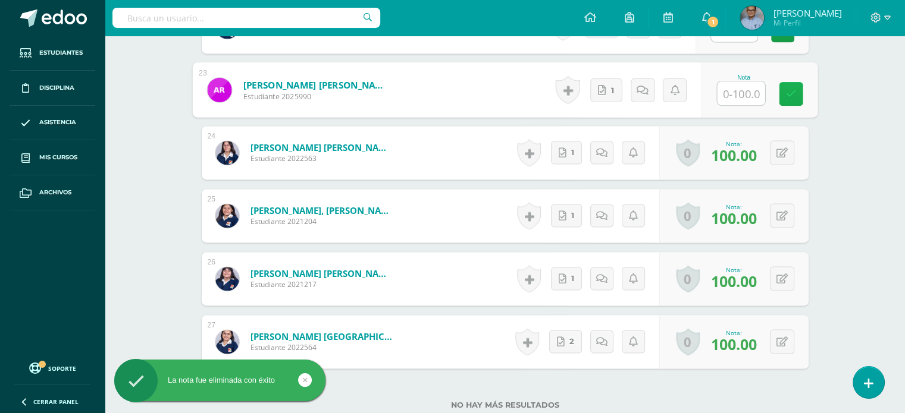
scroll to position [1776, 0]
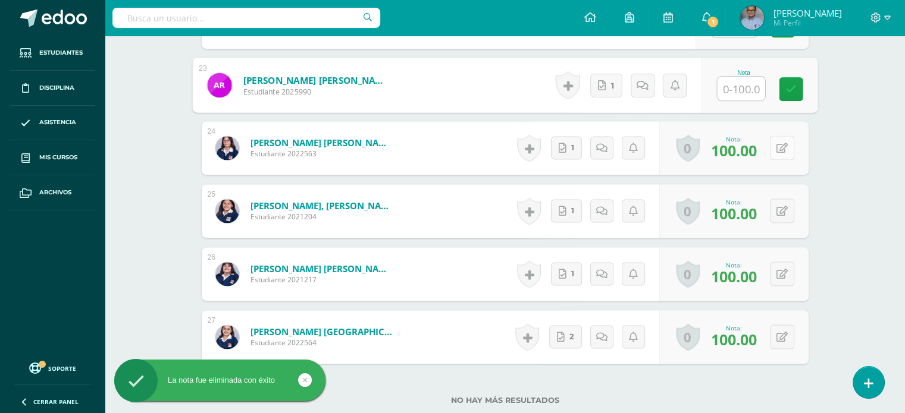
click at [785, 152] on icon at bounding box center [781, 148] width 11 height 10
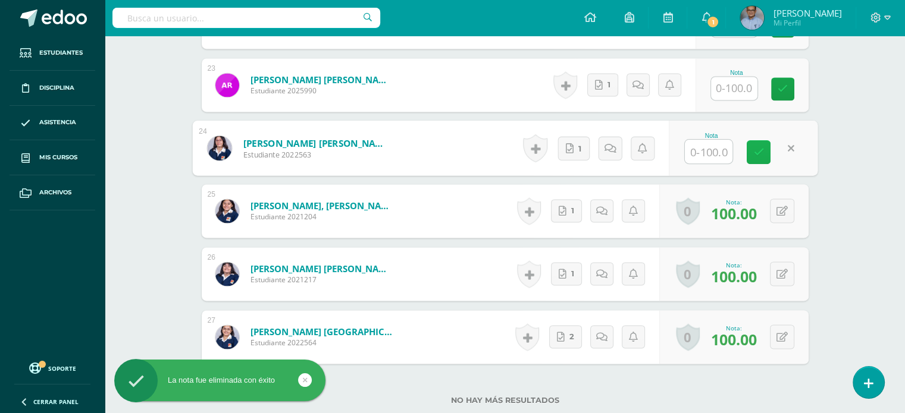
click at [750, 156] on link at bounding box center [758, 152] width 24 height 24
click at [780, 210] on icon at bounding box center [781, 211] width 11 height 10
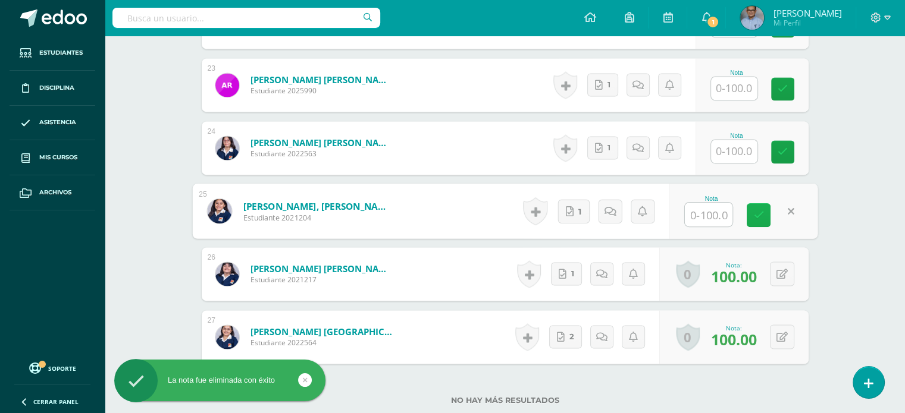
click at [754, 222] on link at bounding box center [758, 215] width 24 height 24
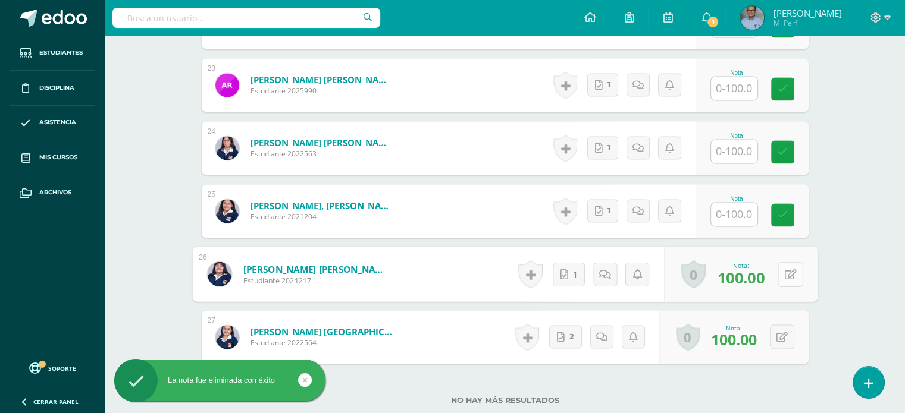
click at [784, 269] on icon at bounding box center [790, 274] width 12 height 10
click at [761, 284] on link at bounding box center [758, 278] width 24 height 24
click at [788, 337] on button at bounding box center [782, 337] width 24 height 24
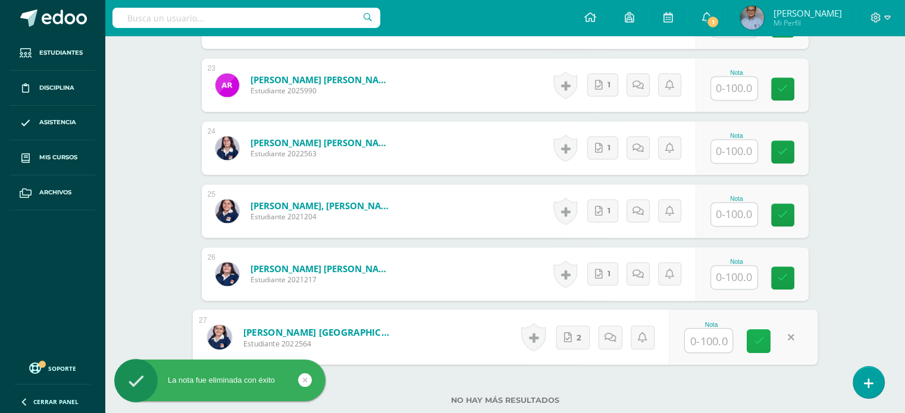
click at [748, 337] on link at bounding box center [758, 341] width 24 height 24
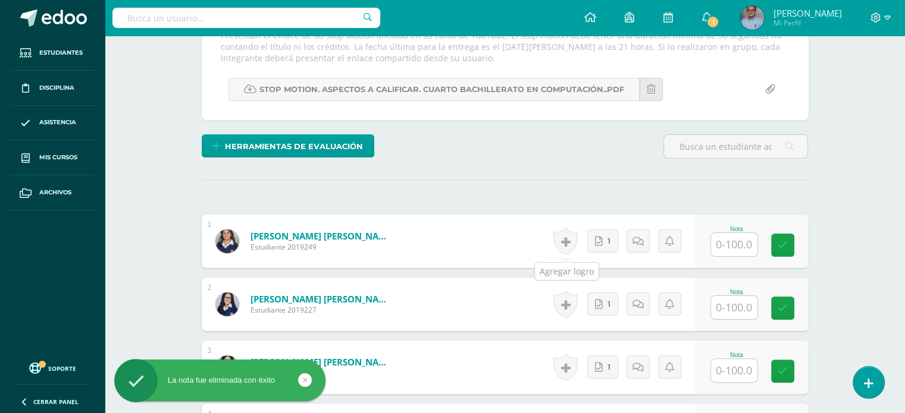
scroll to position [160, 0]
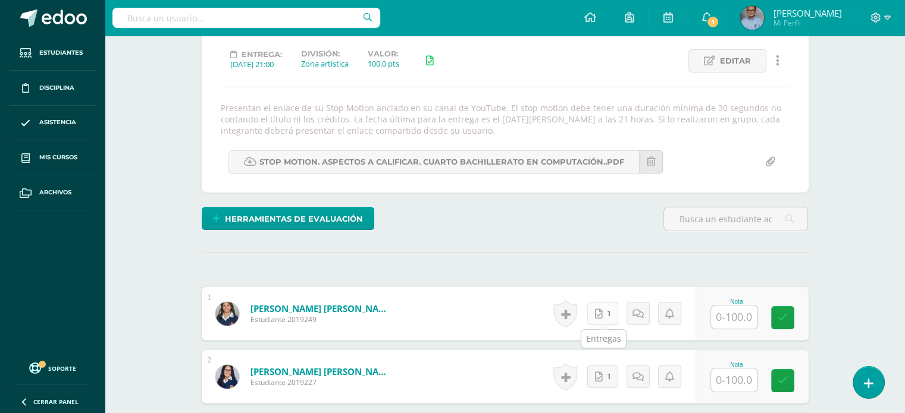
click at [602, 309] on icon at bounding box center [599, 314] width 8 height 10
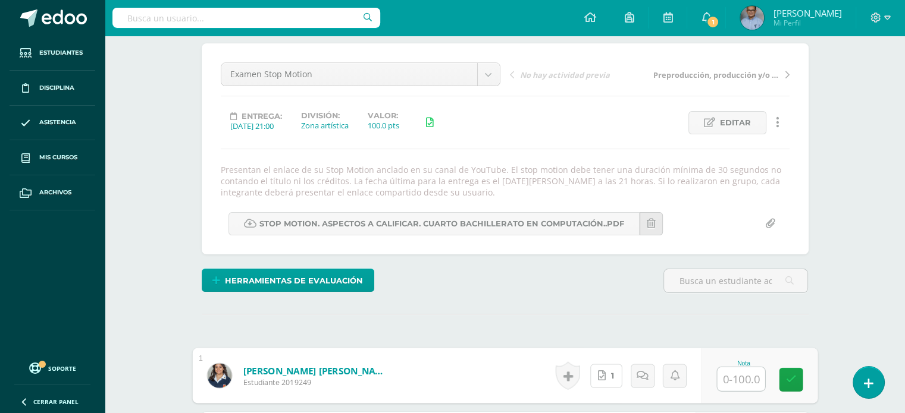
scroll to position [90, 0]
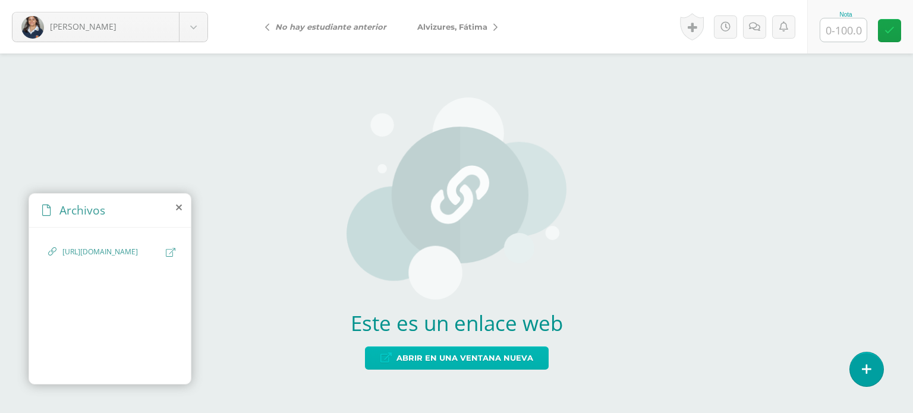
click at [483, 352] on span "Abrir en una ventana nueva" at bounding box center [465, 358] width 137 height 22
click at [440, 26] on span "[PERSON_NAME]" at bounding box center [452, 27] width 70 height 10
click at [471, 359] on span "Abrir en una ventana nueva" at bounding box center [465, 358] width 137 height 22
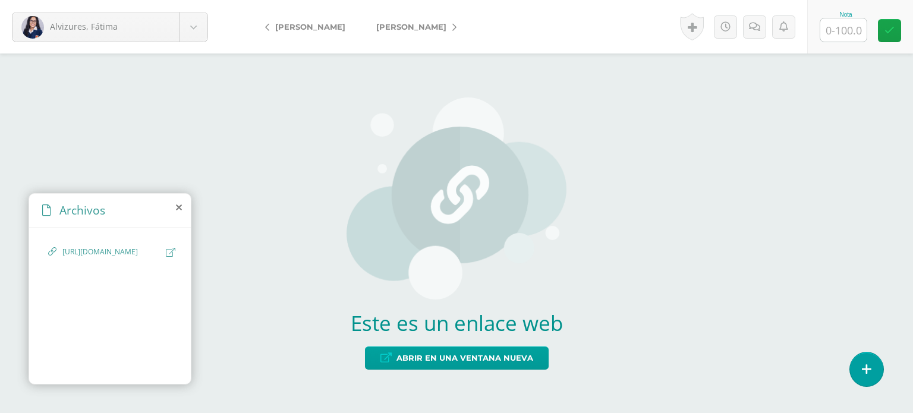
click at [419, 27] on link "[PERSON_NAME]" at bounding box center [413, 26] width 105 height 29
click at [423, 356] on span "Abrir en una ventana nueva" at bounding box center [465, 358] width 137 height 22
click at [399, 24] on span "[PERSON_NAME]" at bounding box center [411, 27] width 70 height 10
click at [472, 360] on span "Abrir en una ventana nueva" at bounding box center [465, 358] width 137 height 22
click at [415, 24] on span "[PERSON_NAME]" at bounding box center [411, 27] width 70 height 10
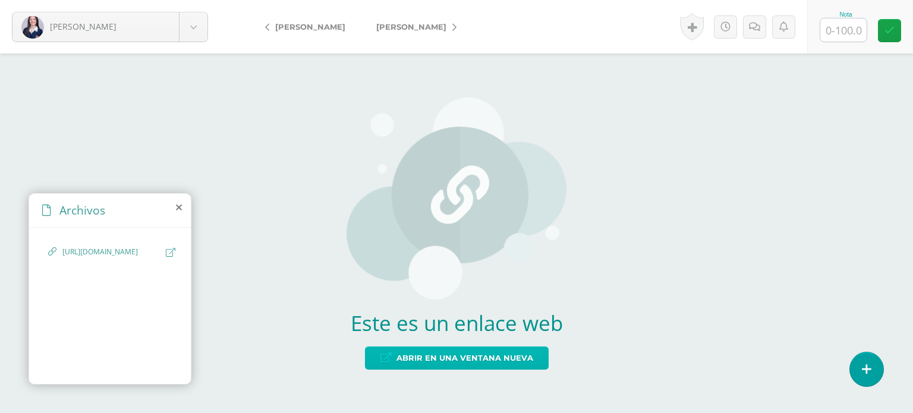
click at [503, 363] on span "Abrir en una ventana nueva" at bounding box center [465, 358] width 137 height 22
click at [384, 30] on span "[PERSON_NAME]" at bounding box center [411, 27] width 70 height 10
click at [507, 360] on span "Abrir en una ventana nueva" at bounding box center [465, 358] width 137 height 22
click at [283, 29] on span "[PERSON_NAME]" at bounding box center [310, 27] width 70 height 10
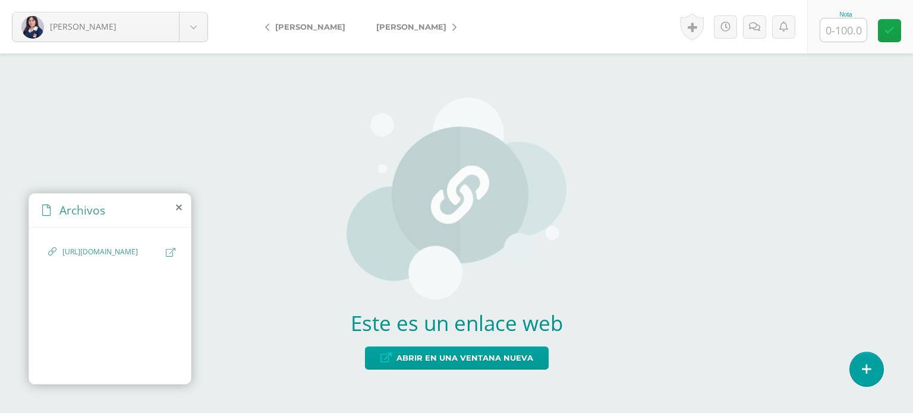
click at [390, 27] on span "[PERSON_NAME]" at bounding box center [411, 27] width 70 height 10
click at [406, 28] on span "[PERSON_NAME]" at bounding box center [411, 27] width 70 height 10
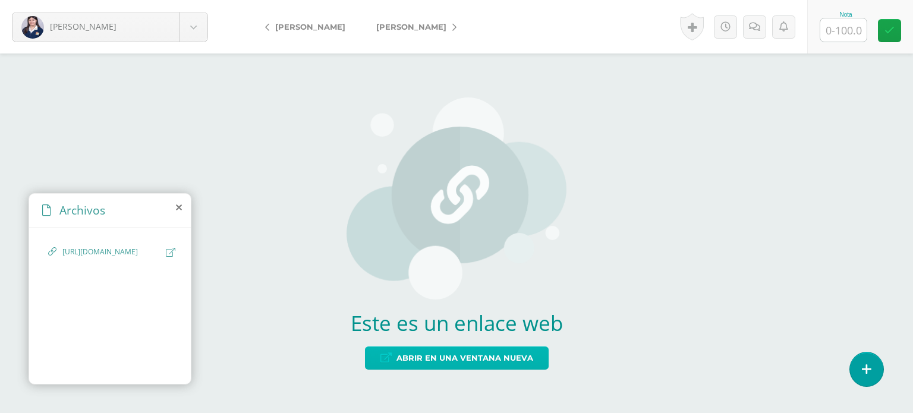
click at [422, 351] on span "Abrir en una ventana nueva" at bounding box center [465, 358] width 137 height 22
click at [400, 27] on span "[PERSON_NAME]" at bounding box center [411, 27] width 70 height 10
click at [431, 363] on span "Abrir en una ventana nueva" at bounding box center [465, 358] width 137 height 22
click at [410, 30] on span "[PERSON_NAME]" at bounding box center [411, 27] width 70 height 10
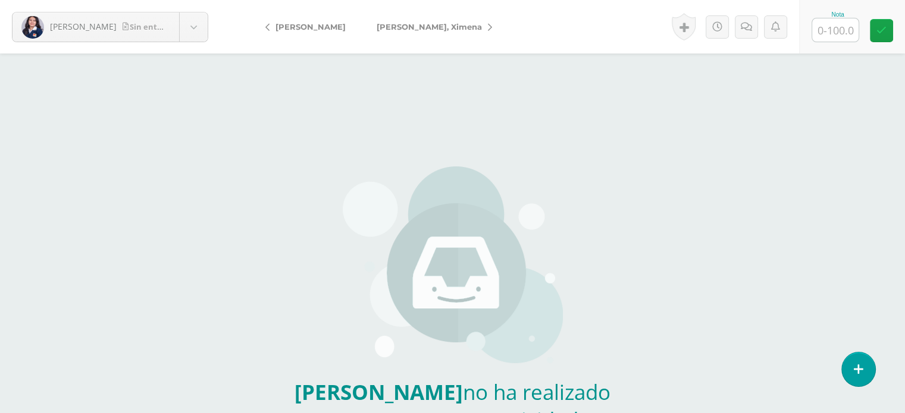
click at [837, 23] on input "text" at bounding box center [835, 29] width 46 height 23
type input "0"
